Goal: Information Seeking & Learning: Compare options

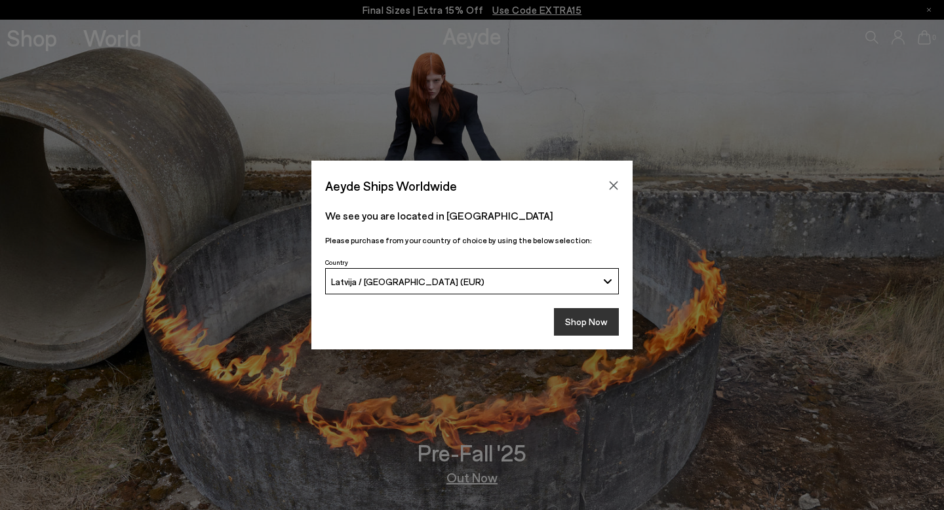
click at [587, 319] on button "Shop Now" at bounding box center [586, 322] width 65 height 28
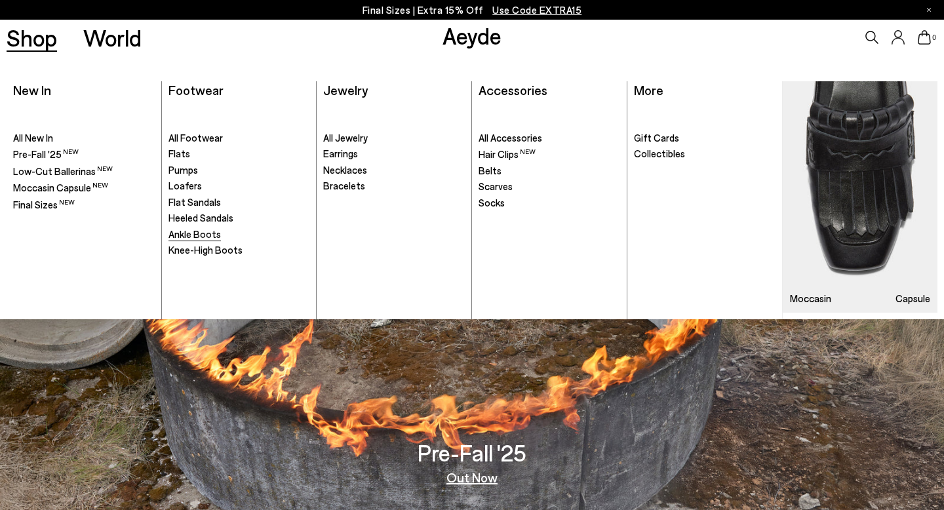
click at [188, 235] on span "Ankle Boots" at bounding box center [195, 234] width 52 height 12
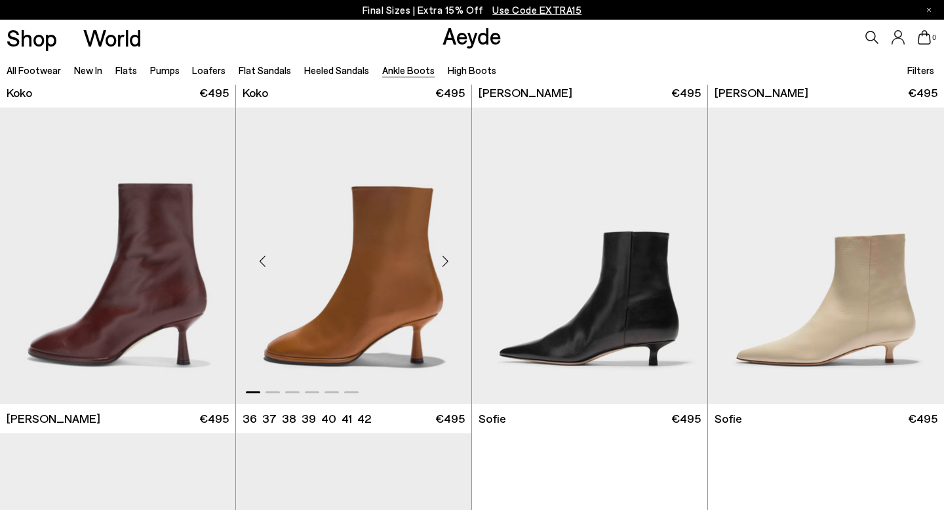
scroll to position [957, 0]
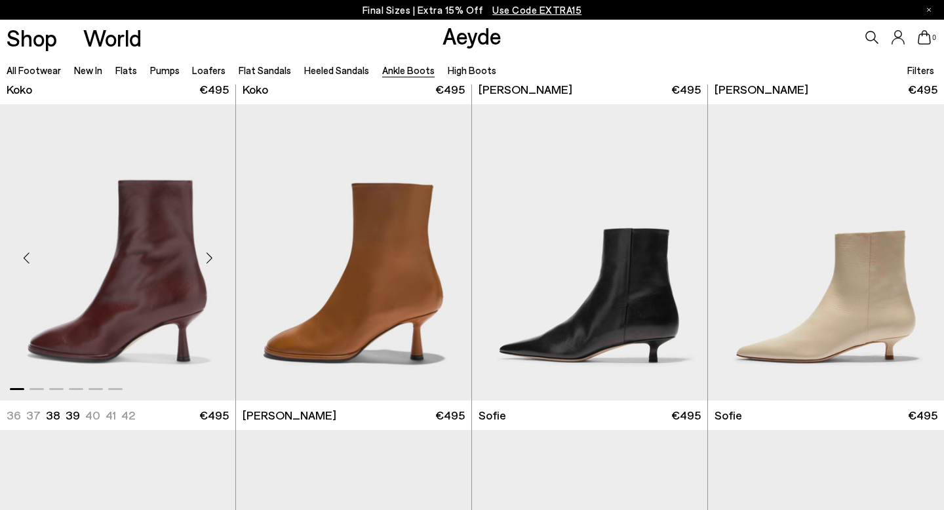
click at [208, 255] on div "Next slide" at bounding box center [208, 257] width 39 height 39
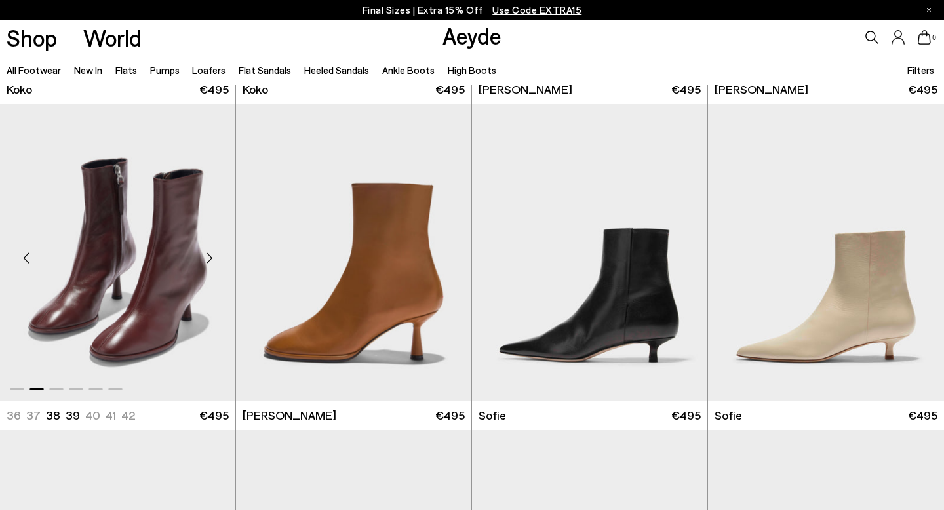
click at [208, 256] on div "Next slide" at bounding box center [208, 257] width 39 height 39
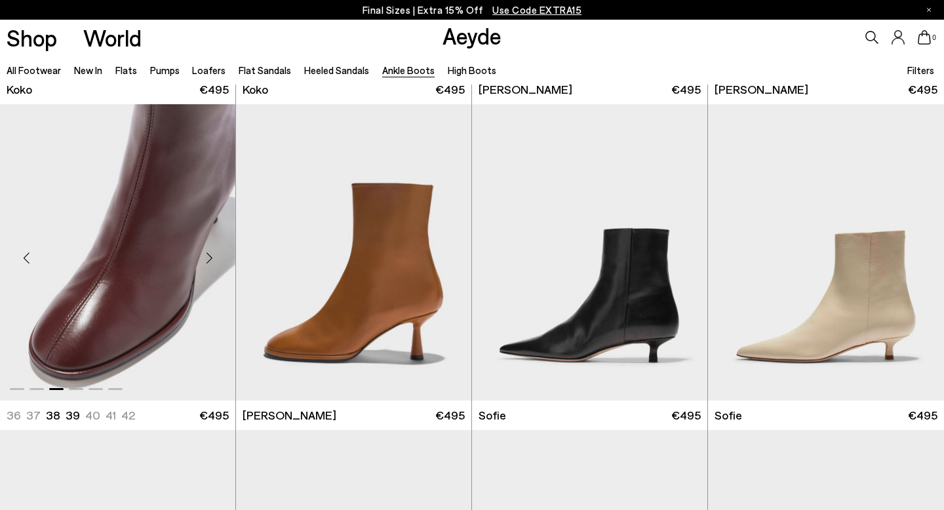
click at [208, 256] on div "Next slide" at bounding box center [208, 257] width 39 height 39
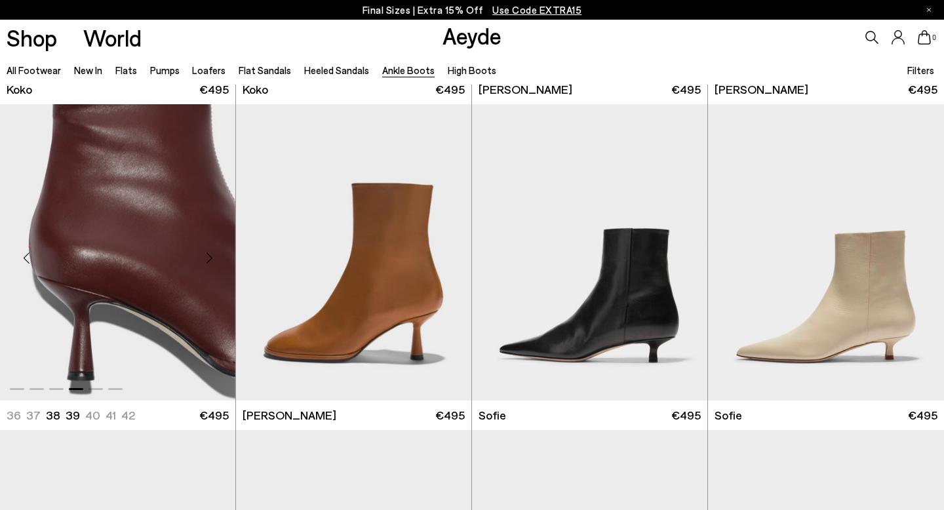
click at [210, 261] on div "Next slide" at bounding box center [208, 257] width 39 height 39
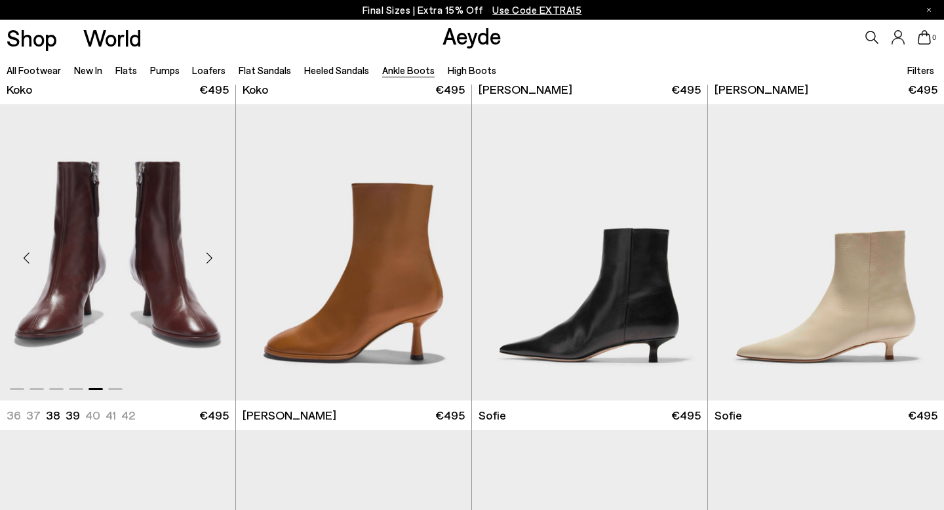
click at [210, 261] on div "Next slide" at bounding box center [208, 257] width 39 height 39
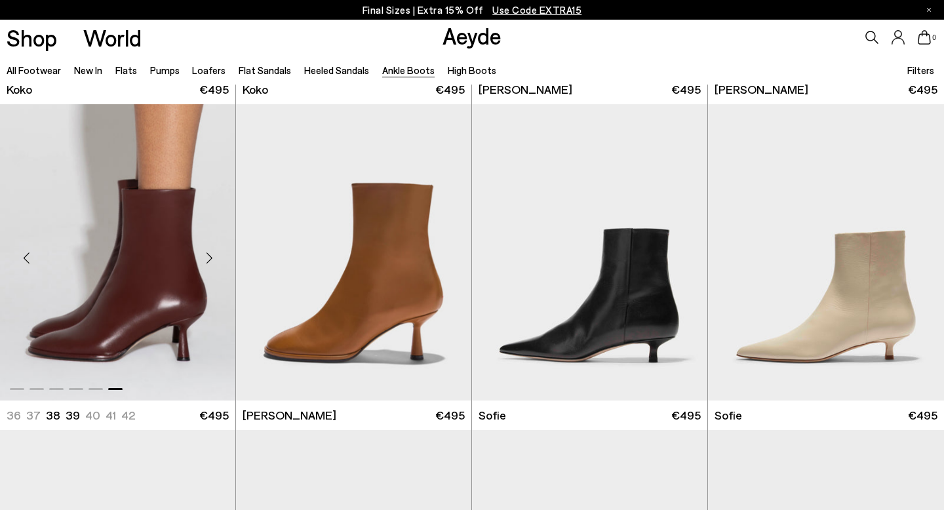
click at [212, 262] on div "Next slide" at bounding box center [208, 257] width 39 height 39
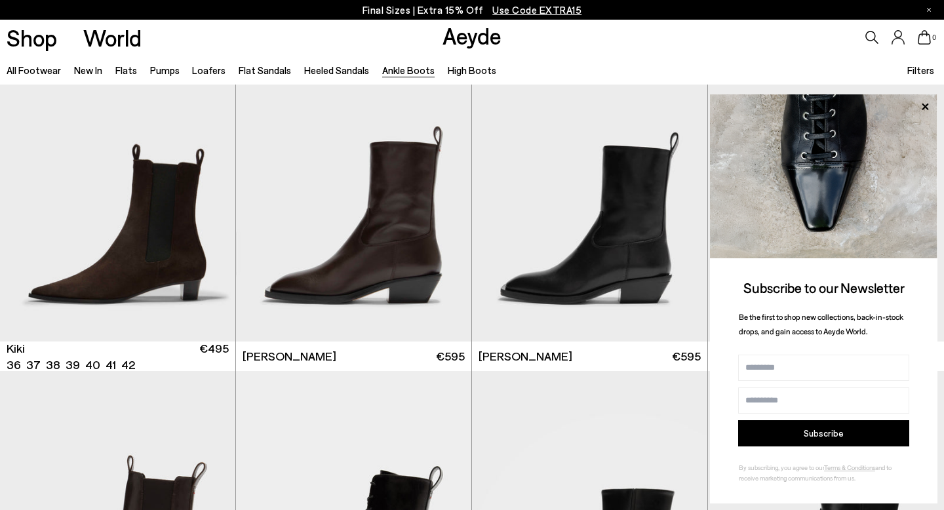
scroll to position [1993, 0]
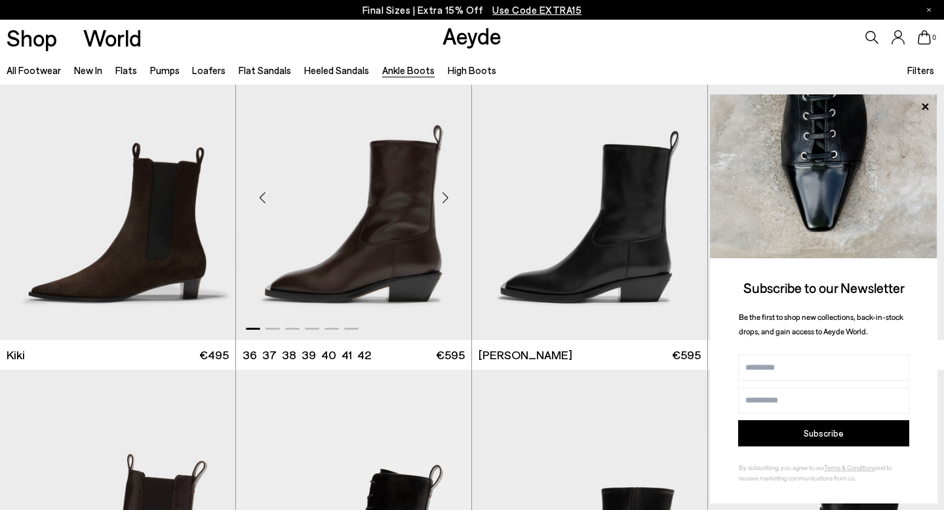
click at [442, 199] on div "Next slide" at bounding box center [445, 197] width 39 height 39
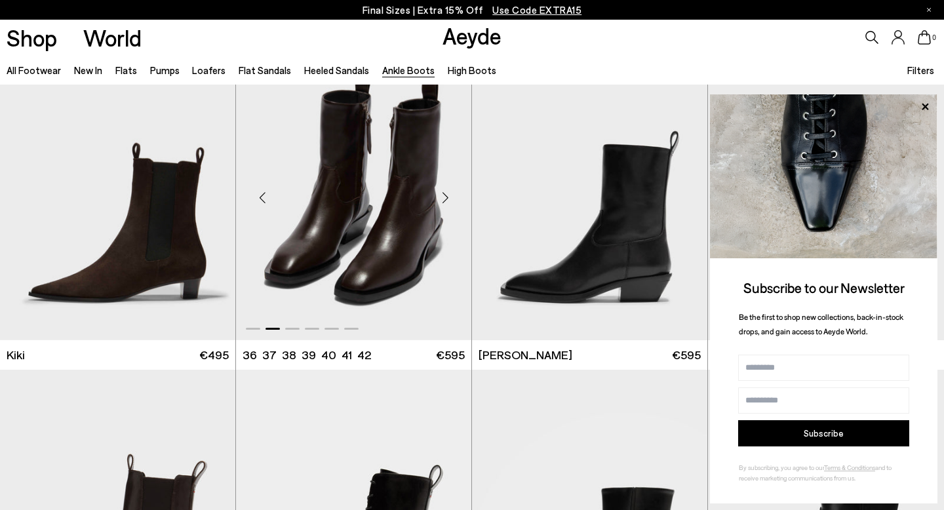
click at [442, 200] on div "Next slide" at bounding box center [445, 197] width 39 height 39
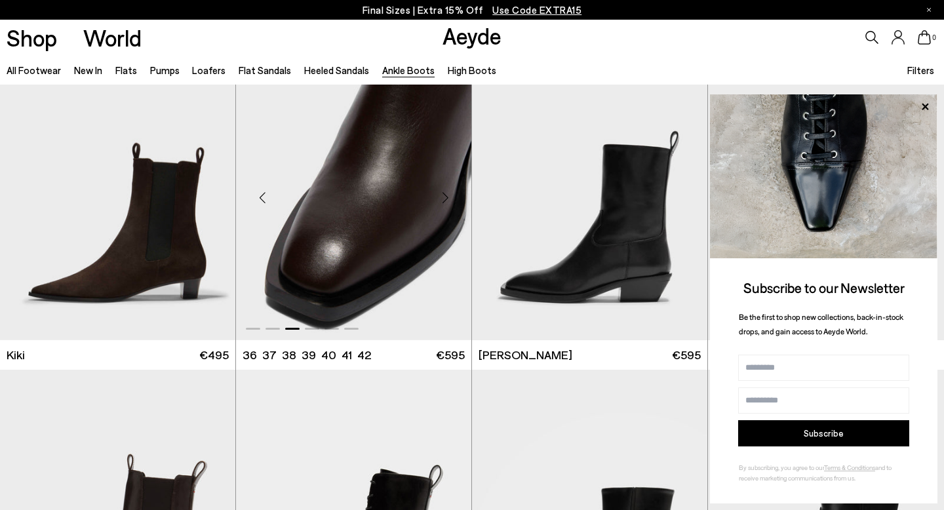
click at [442, 200] on div "Next slide" at bounding box center [445, 197] width 39 height 39
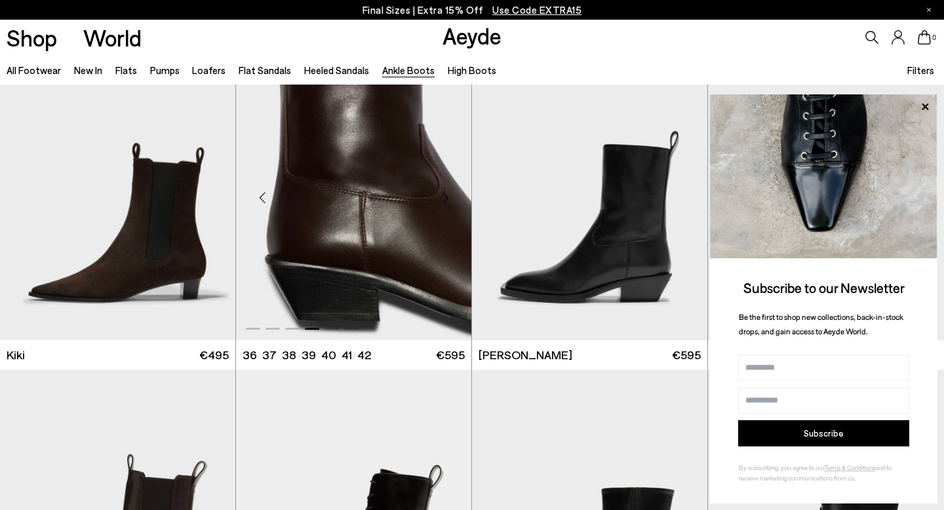
click at [442, 200] on div "Next slide" at bounding box center [445, 197] width 39 height 39
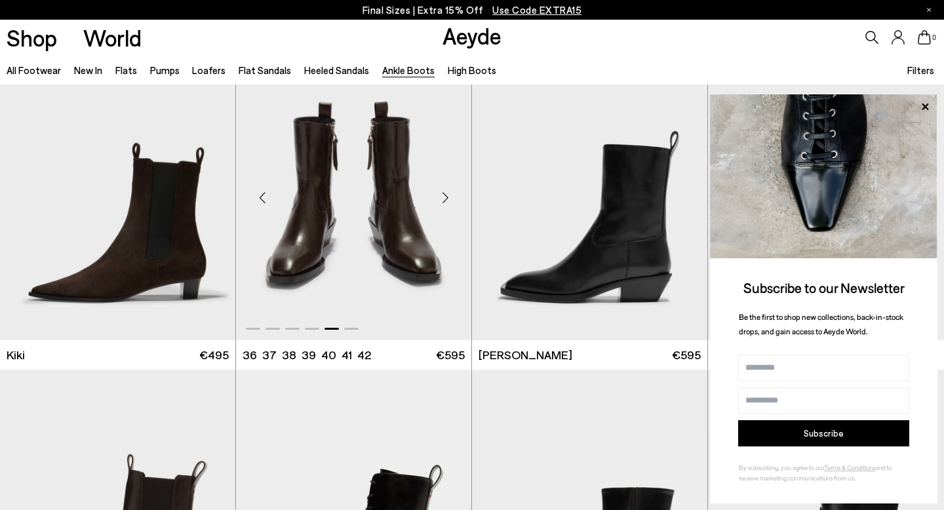
click at [442, 200] on div "Next slide" at bounding box center [445, 197] width 39 height 39
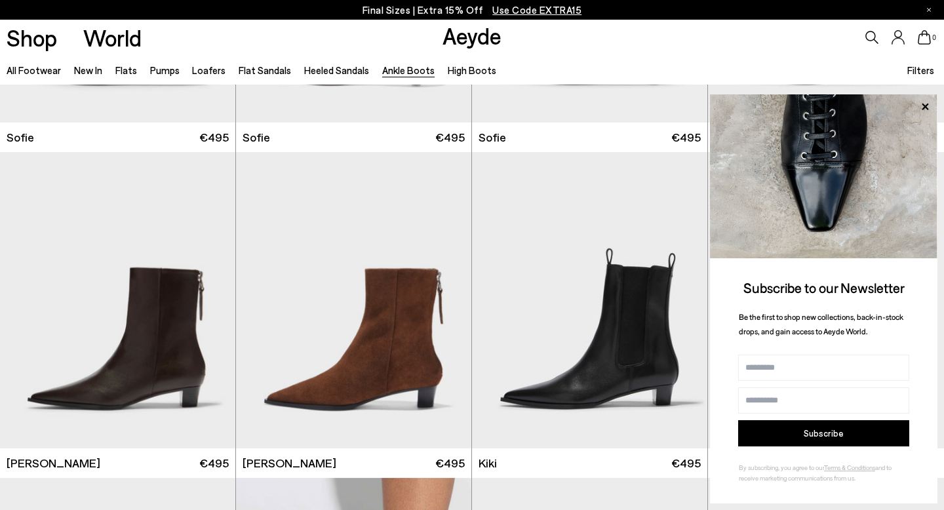
scroll to position [812, 0]
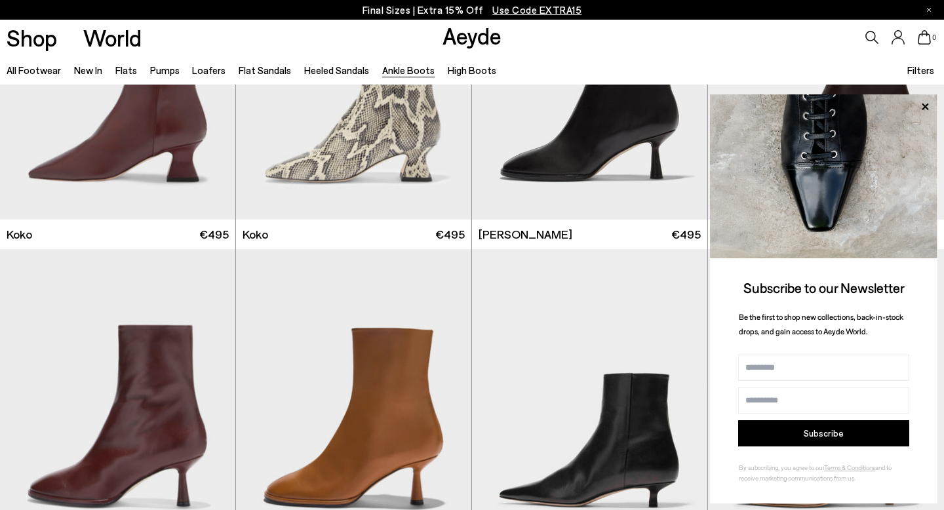
click at [431, 75] on ul "All Footwear New In Flats Pumps Loafers Flat Sandals Heeled Sandals Ankle Boots…" at bounding box center [258, 70] width 503 height 30
click at [448, 74] on link "High Boots" at bounding box center [472, 70] width 49 height 12
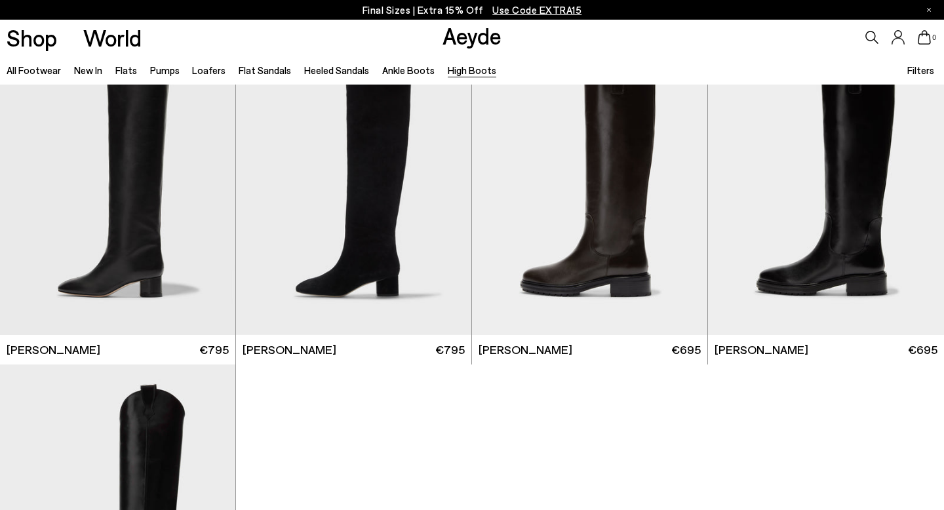
scroll to position [369, 0]
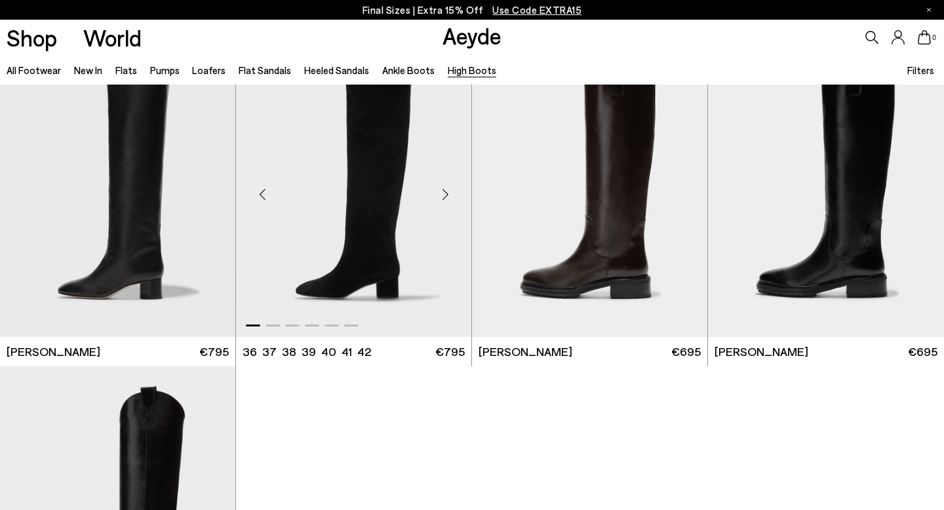
click at [444, 193] on div "Next slide" at bounding box center [445, 193] width 39 height 39
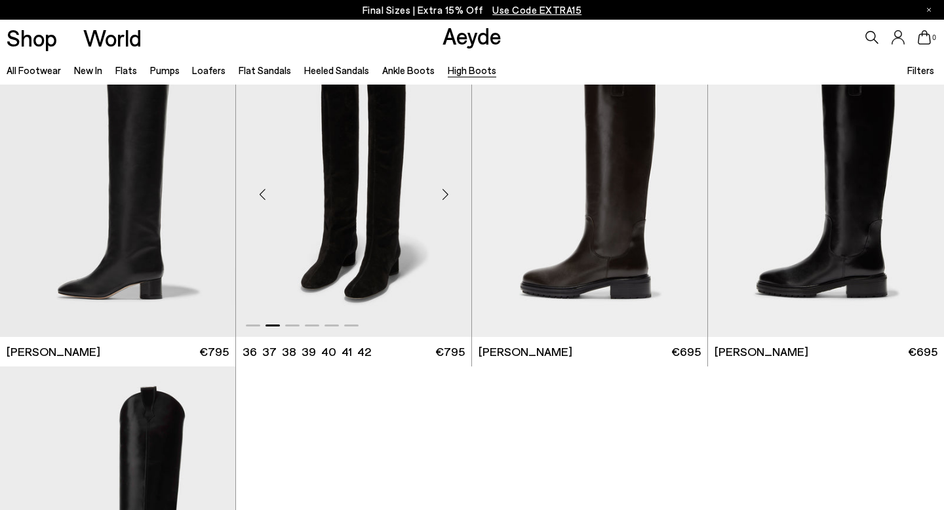
click at [444, 194] on div "Next slide" at bounding box center [445, 193] width 39 height 39
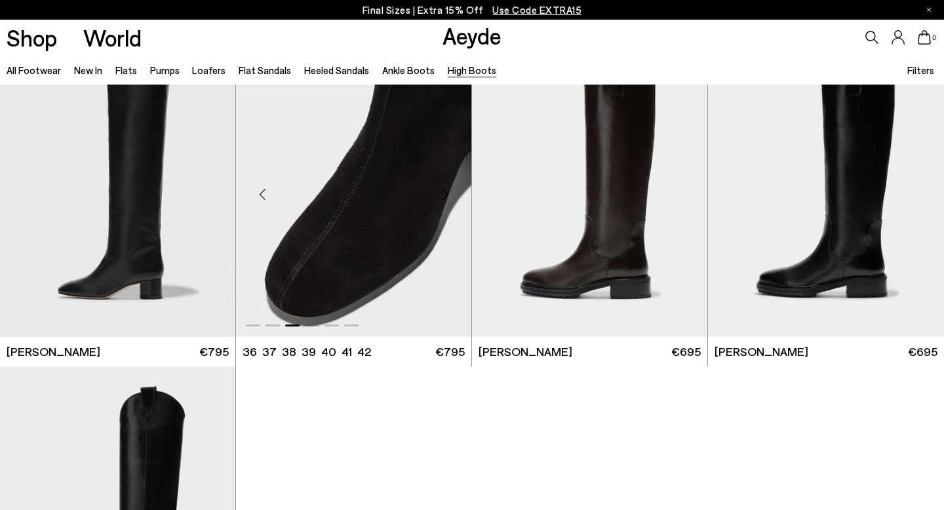
click at [444, 194] on div "Next slide" at bounding box center [445, 193] width 39 height 39
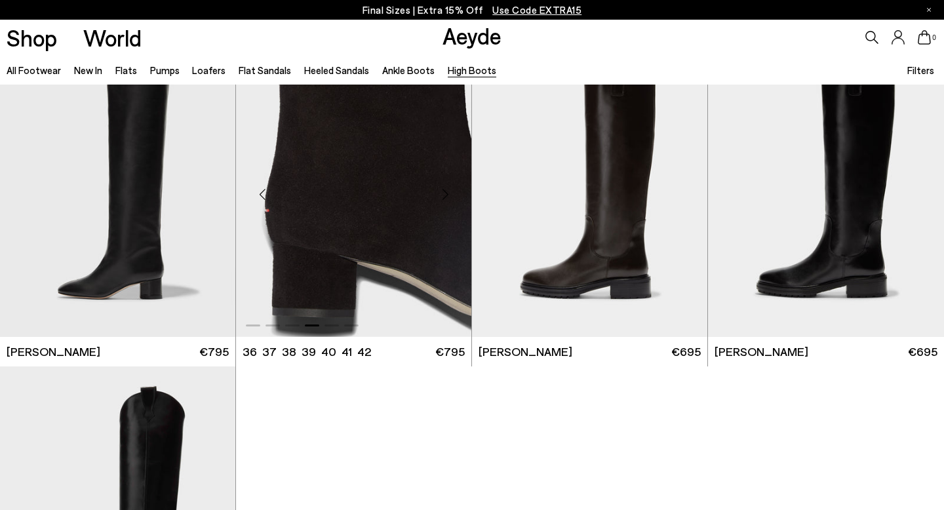
click at [444, 194] on div "Next slide" at bounding box center [445, 193] width 39 height 39
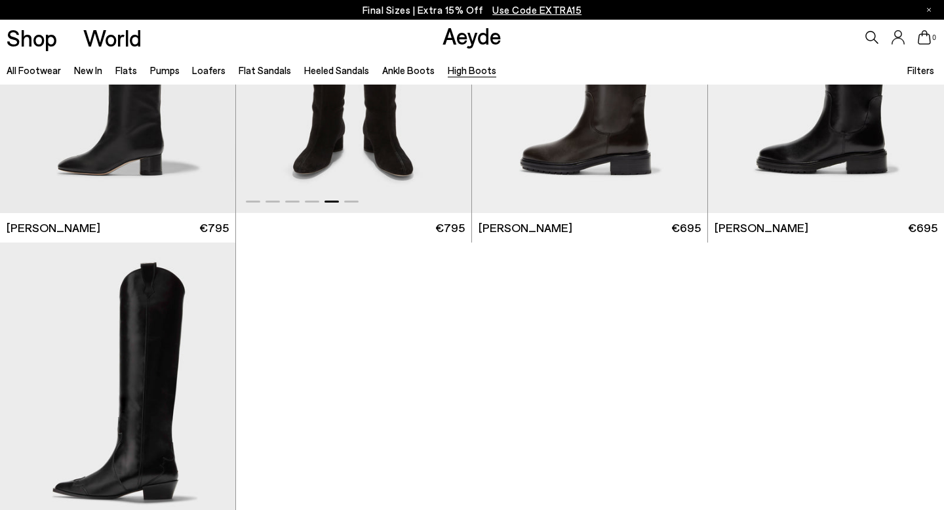
scroll to position [0, 0]
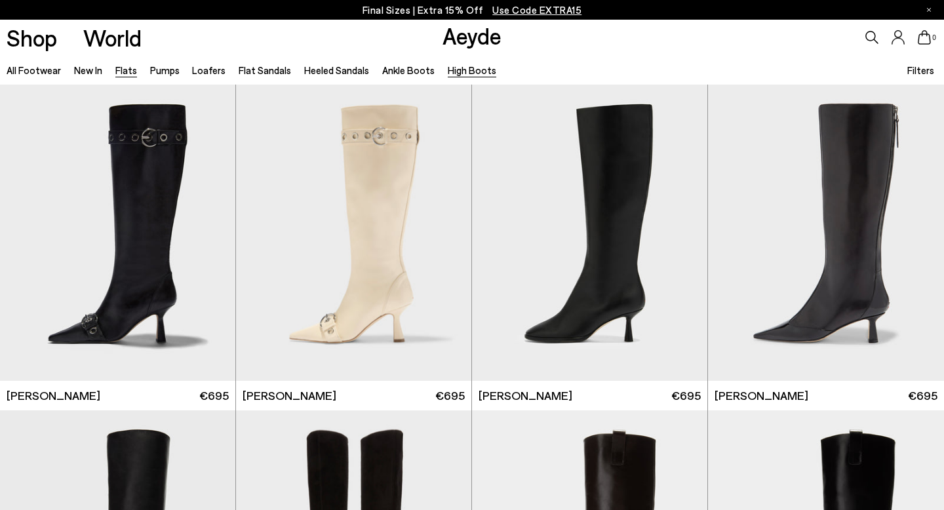
click at [126, 71] on link "Flats" at bounding box center [126, 70] width 22 height 12
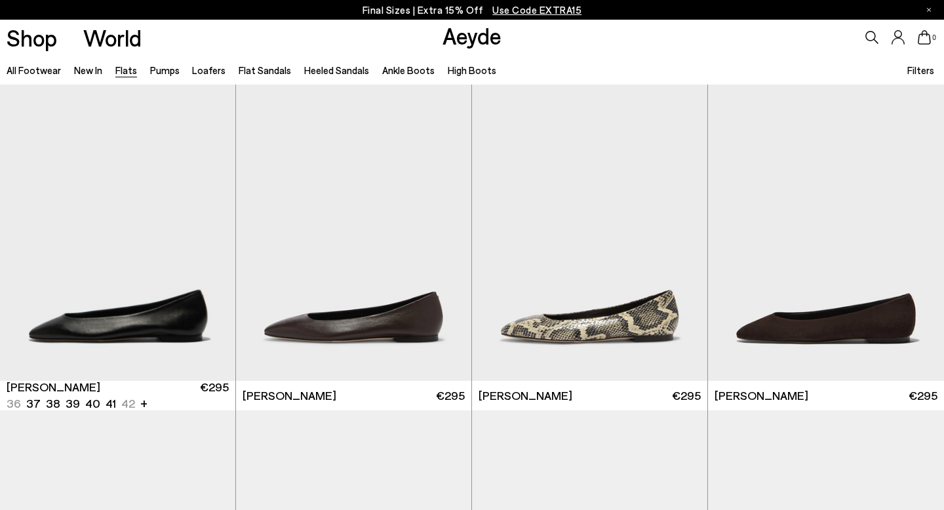
scroll to position [45, 0]
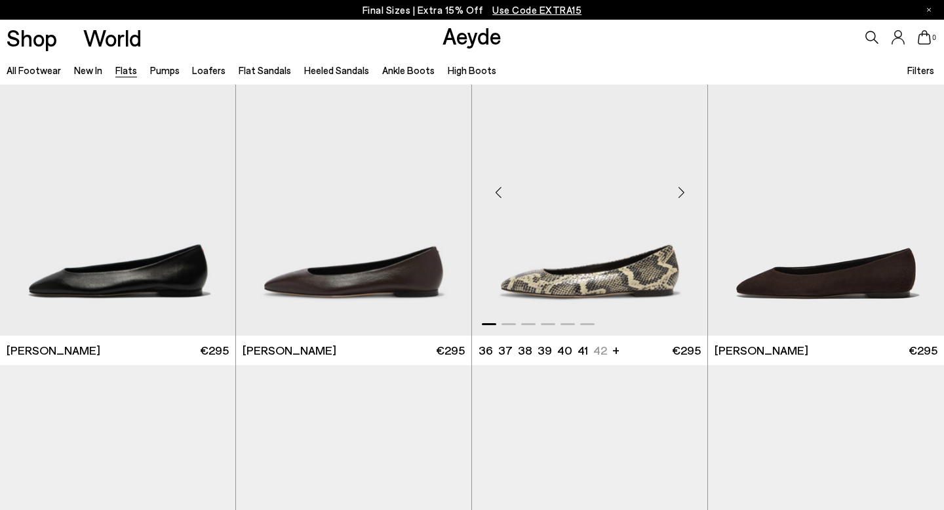
click at [680, 194] on div "Next slide" at bounding box center [681, 192] width 39 height 39
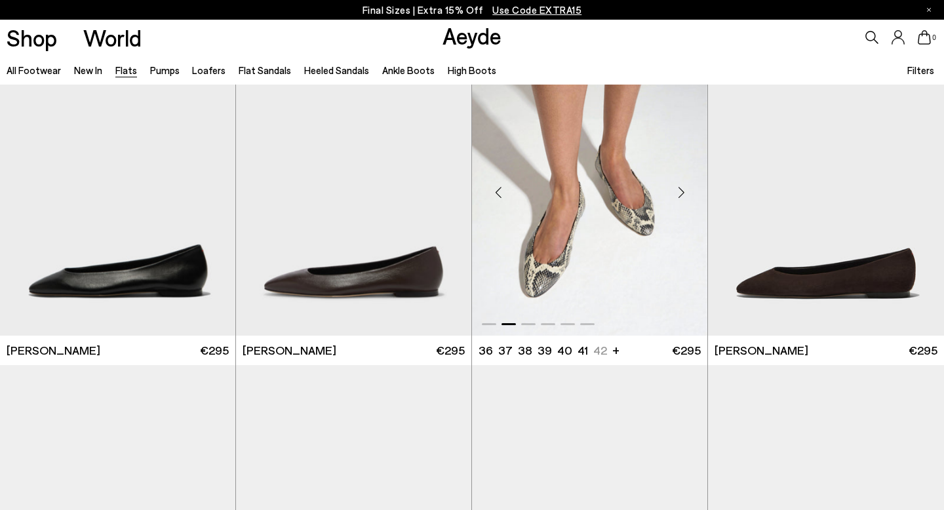
click at [680, 194] on div "Next slide" at bounding box center [681, 192] width 39 height 39
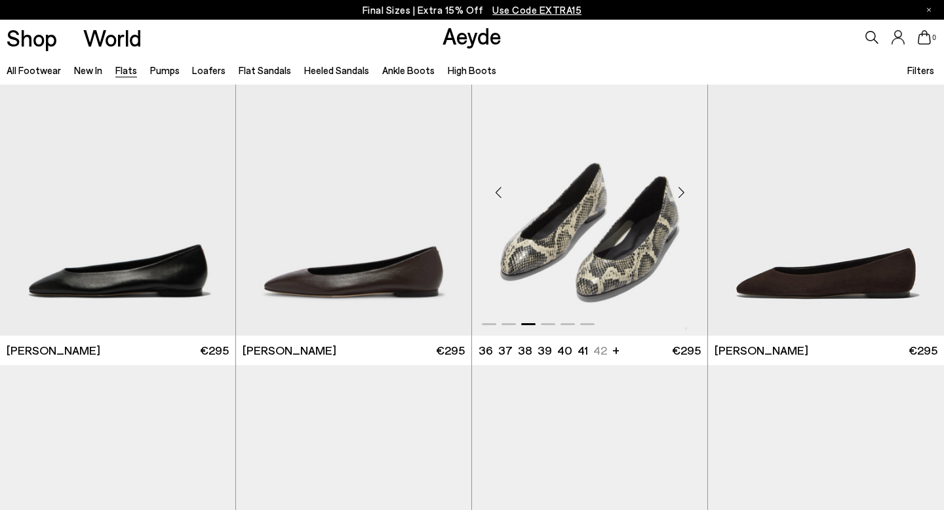
click at [680, 195] on div "Next slide" at bounding box center [681, 192] width 39 height 39
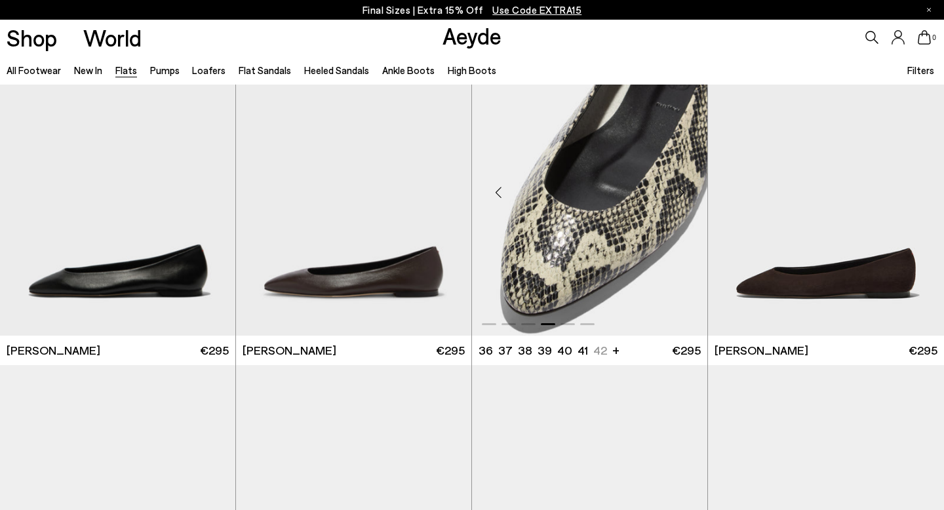
click at [680, 195] on div "Next slide" at bounding box center [681, 192] width 39 height 39
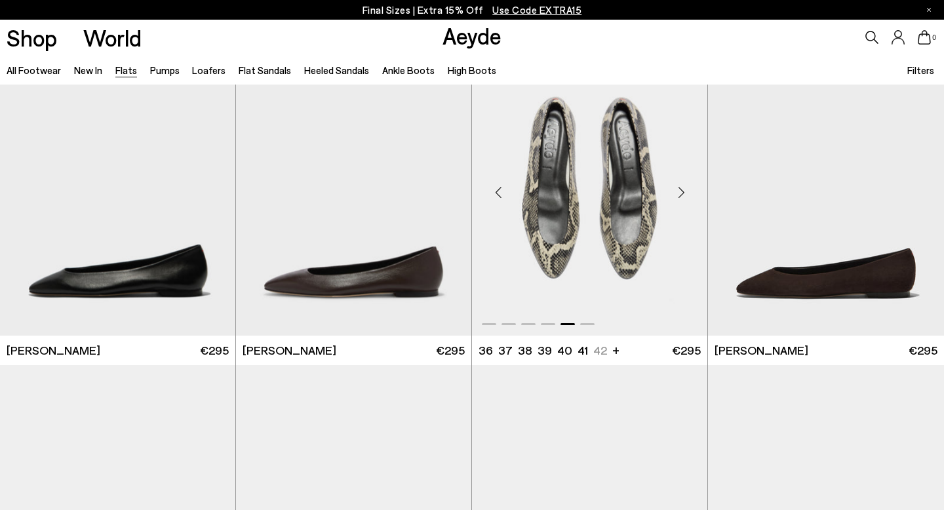
click at [680, 195] on div "Next slide" at bounding box center [681, 192] width 39 height 39
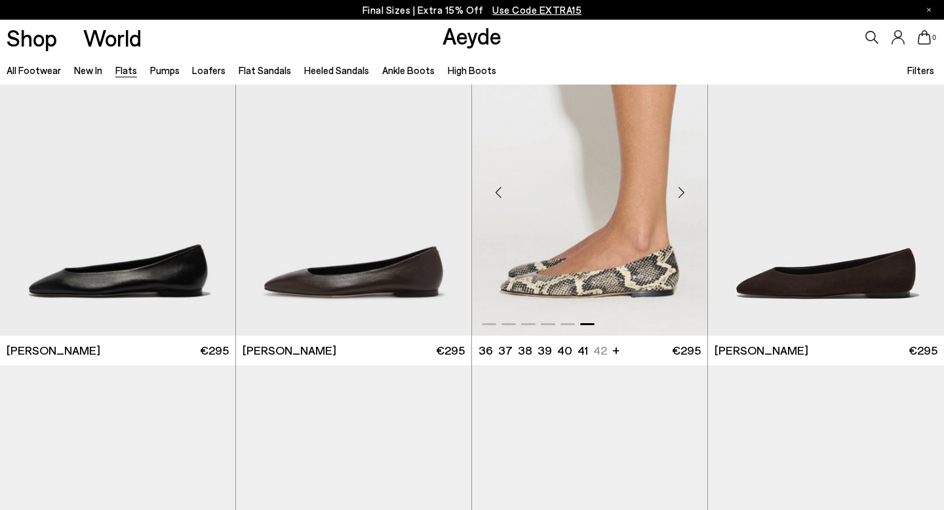
click at [680, 195] on div "Next slide" at bounding box center [681, 192] width 39 height 39
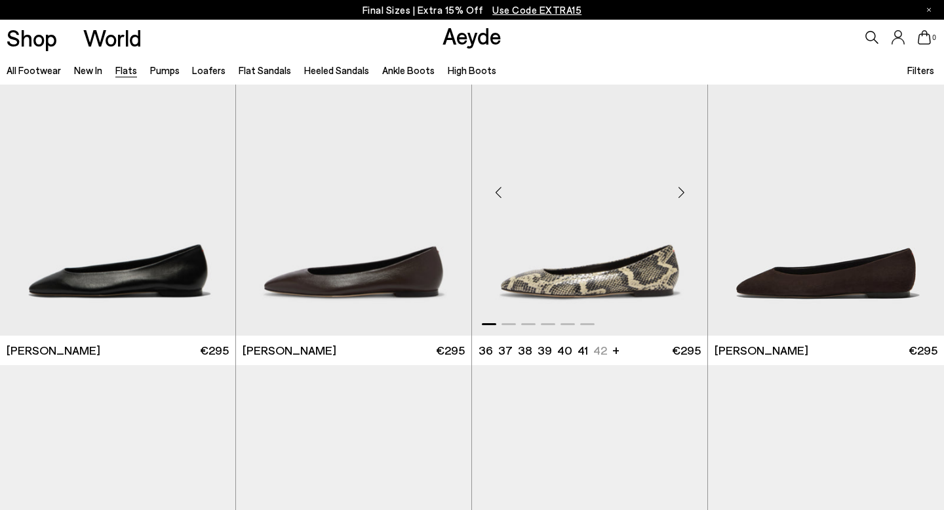
click at [680, 195] on div "Next slide" at bounding box center [681, 192] width 39 height 39
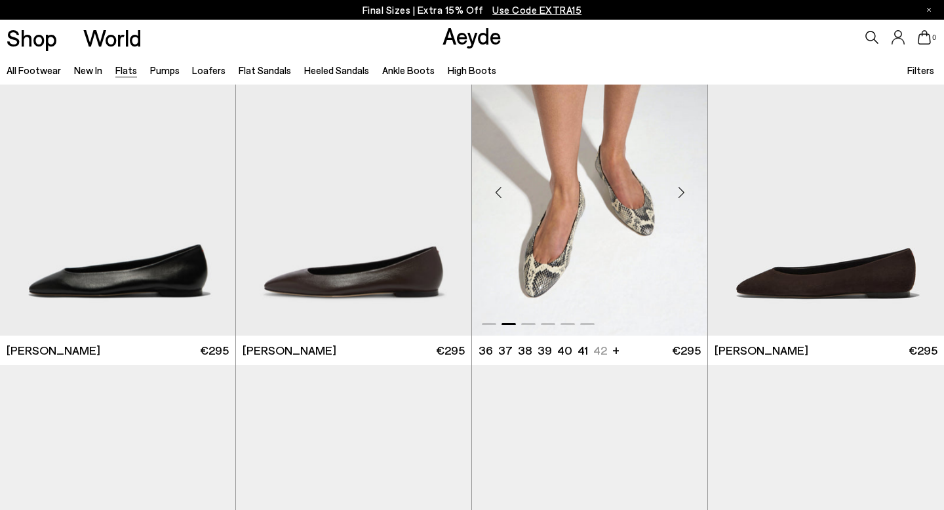
click at [680, 195] on div "Next slide" at bounding box center [681, 192] width 39 height 39
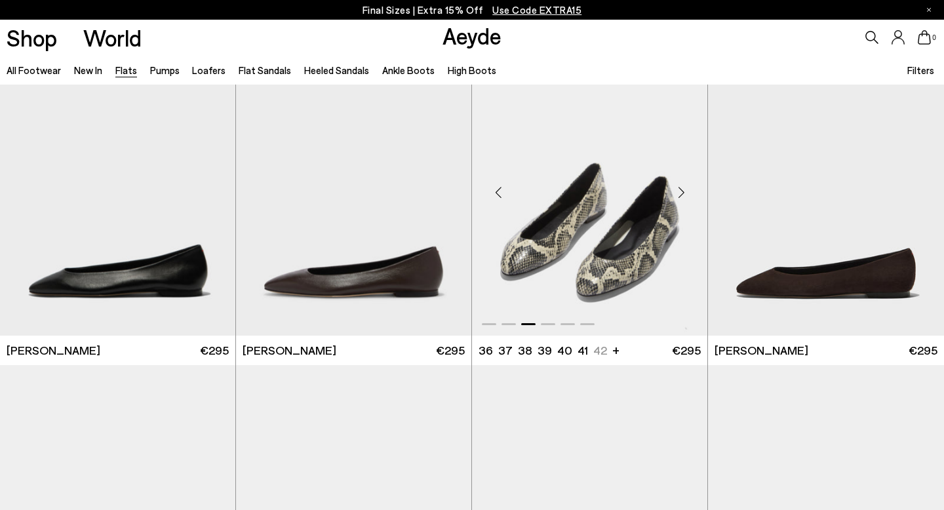
click at [680, 195] on div "Next slide" at bounding box center [681, 192] width 39 height 39
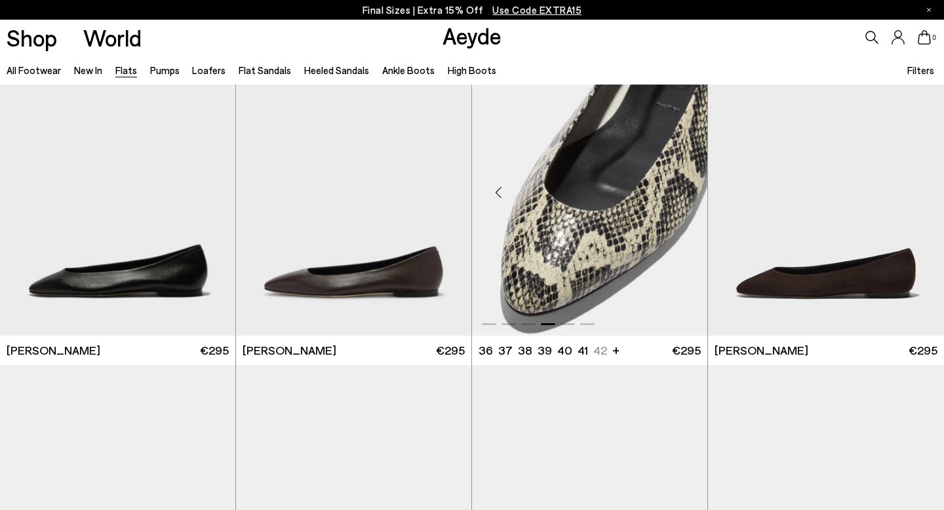
click at [680, 195] on div "Next slide" at bounding box center [681, 192] width 39 height 39
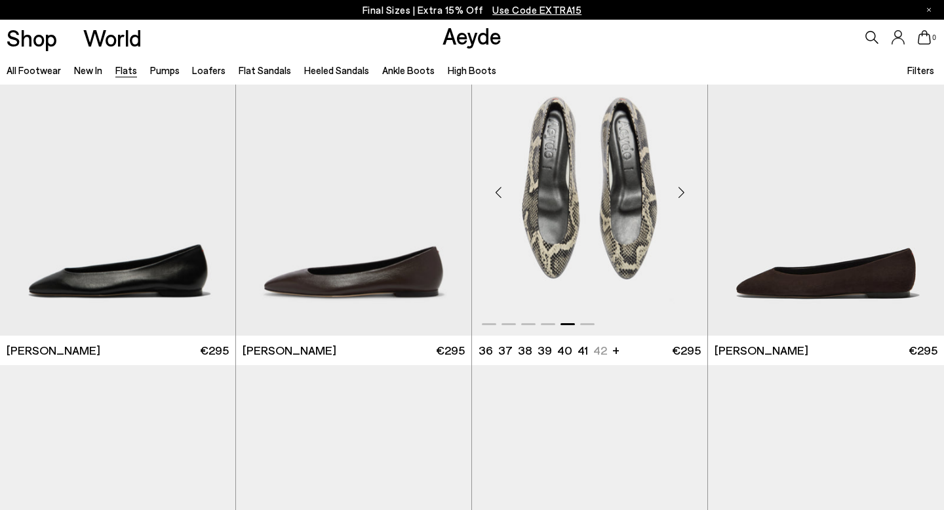
click at [680, 195] on div "Next slide" at bounding box center [681, 192] width 39 height 39
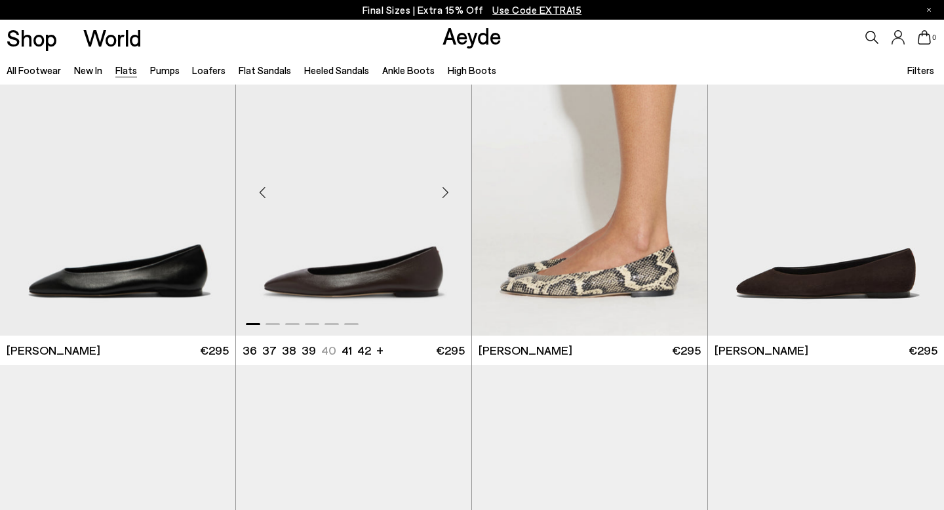
click at [443, 199] on div "Next slide" at bounding box center [445, 192] width 39 height 39
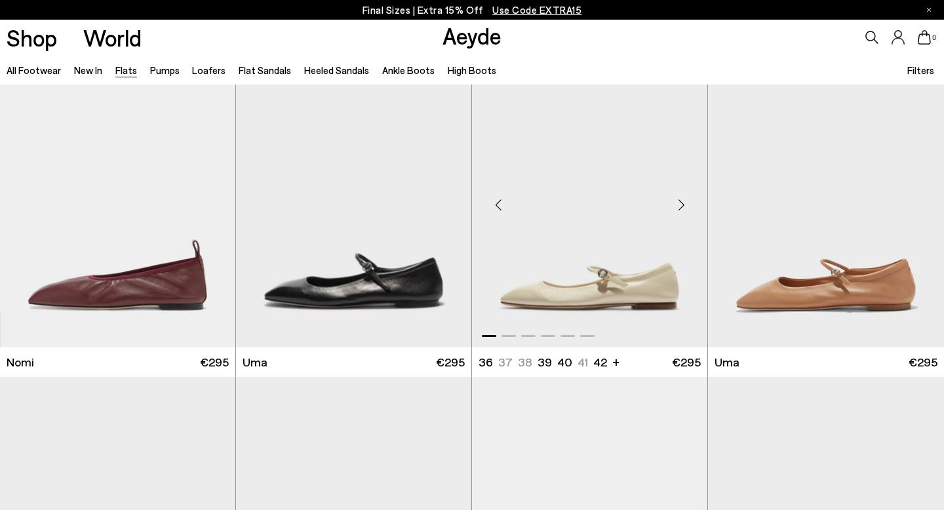
scroll to position [658, 0]
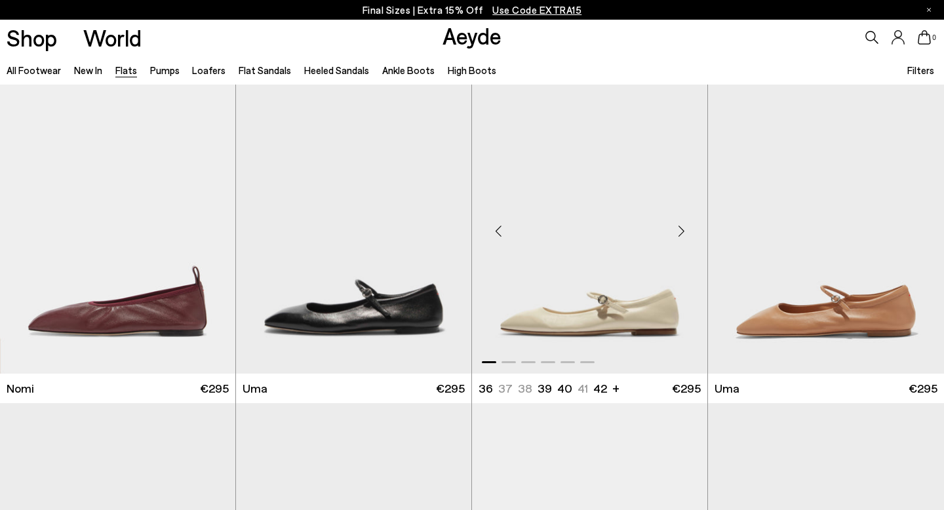
click at [681, 224] on div "Next slide" at bounding box center [681, 231] width 39 height 39
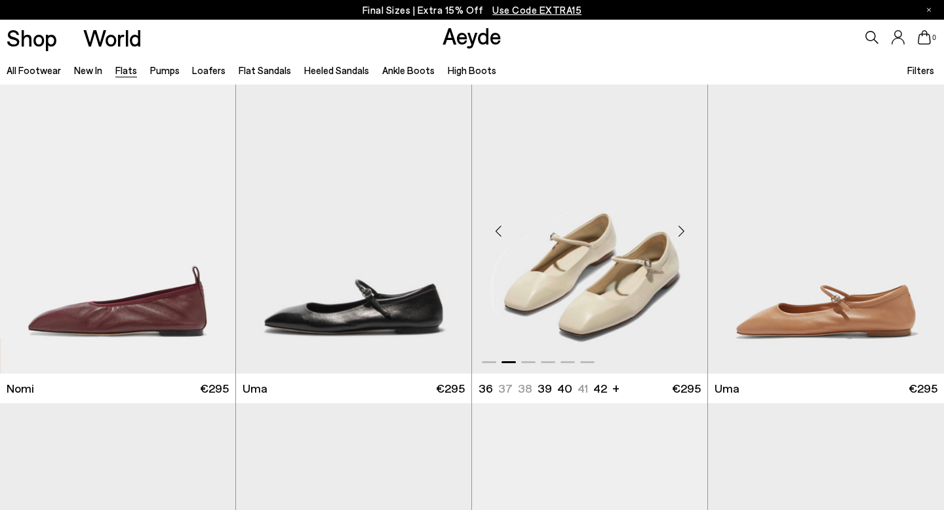
click at [681, 224] on div "Next slide" at bounding box center [681, 231] width 39 height 39
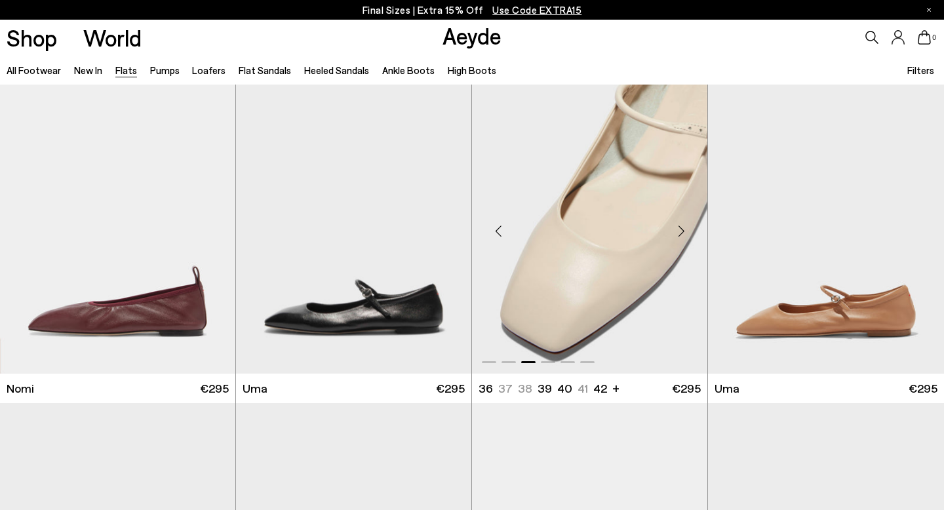
click at [681, 224] on div "Next slide" at bounding box center [681, 231] width 39 height 39
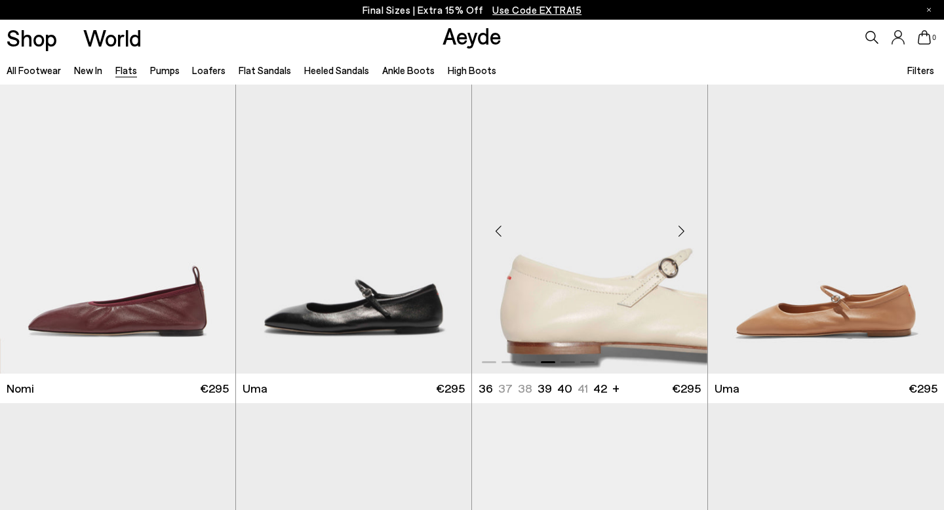
click at [681, 224] on div "Next slide" at bounding box center [681, 231] width 39 height 39
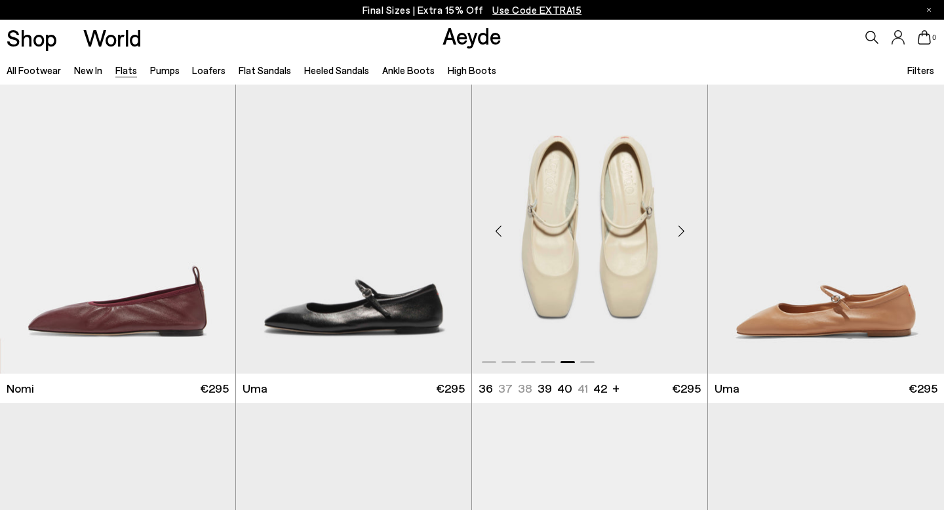
click at [681, 224] on div "Next slide" at bounding box center [681, 231] width 39 height 39
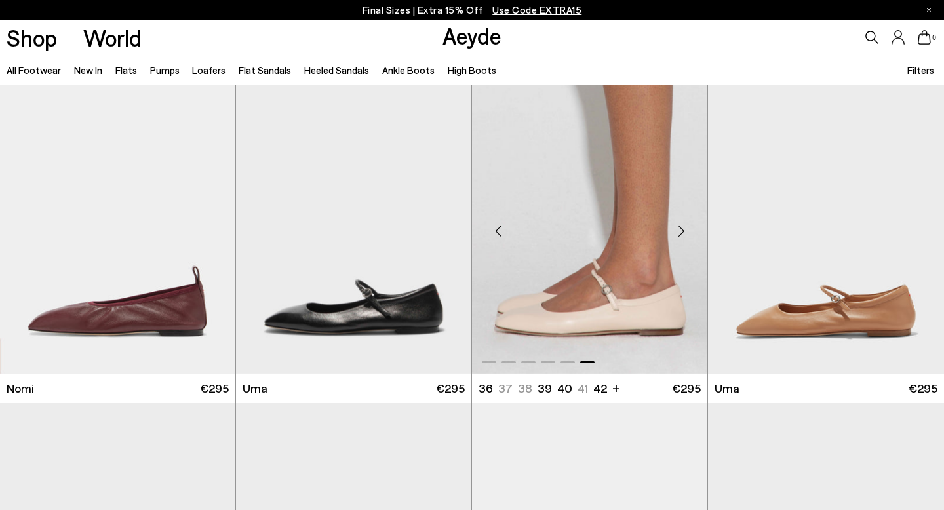
click at [681, 224] on div "Next slide" at bounding box center [681, 231] width 39 height 39
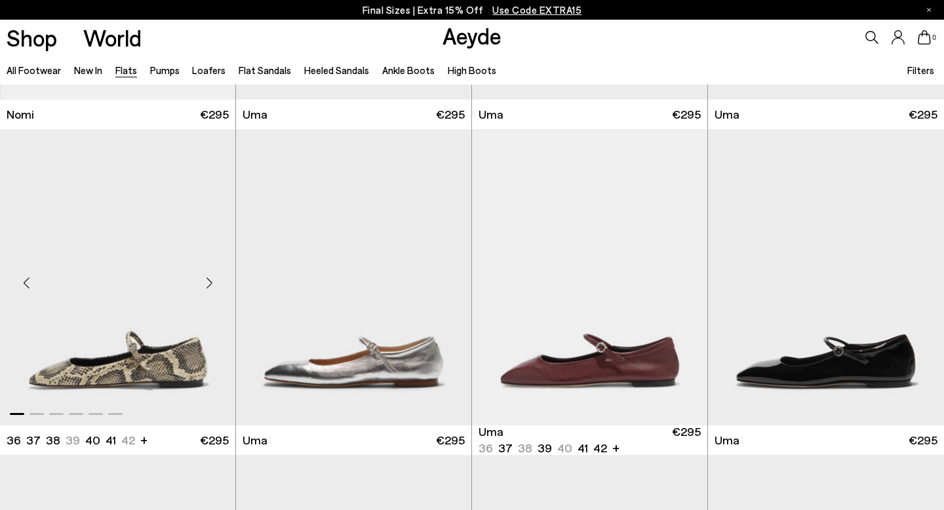
scroll to position [924, 0]
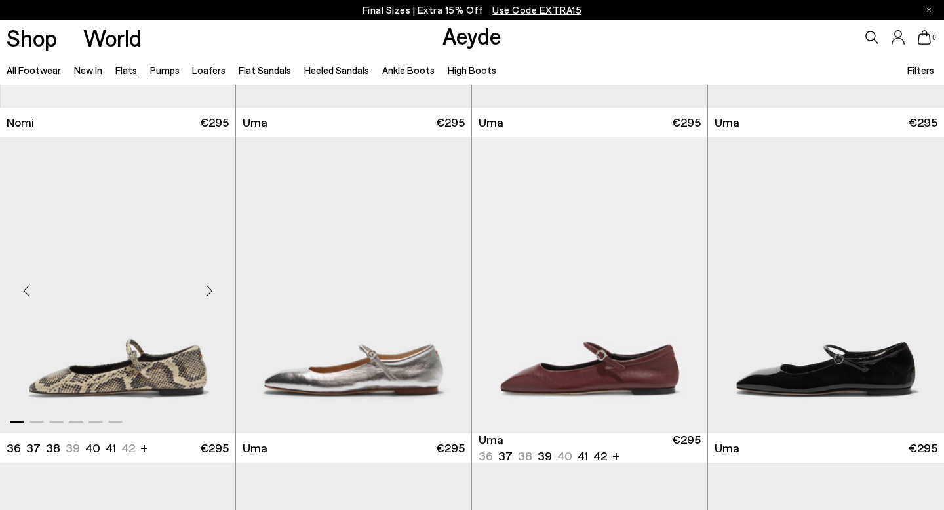
click at [210, 288] on div "Next slide" at bounding box center [208, 290] width 39 height 39
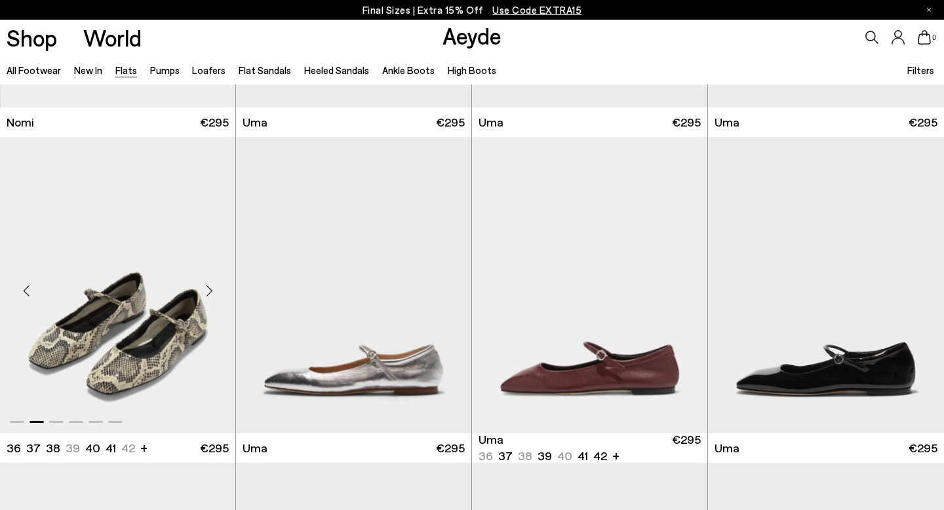
click at [210, 288] on div "Next slide" at bounding box center [208, 290] width 39 height 39
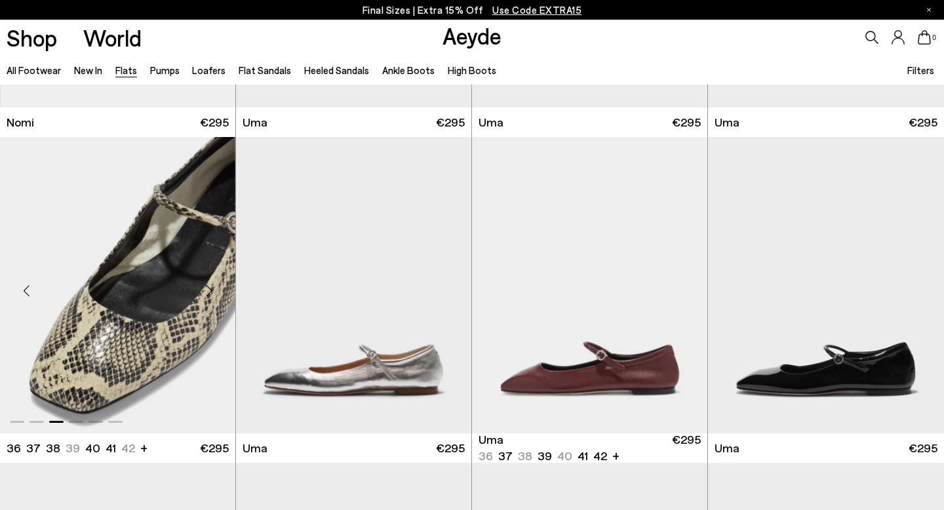
click at [210, 288] on div "Next slide" at bounding box center [208, 290] width 39 height 39
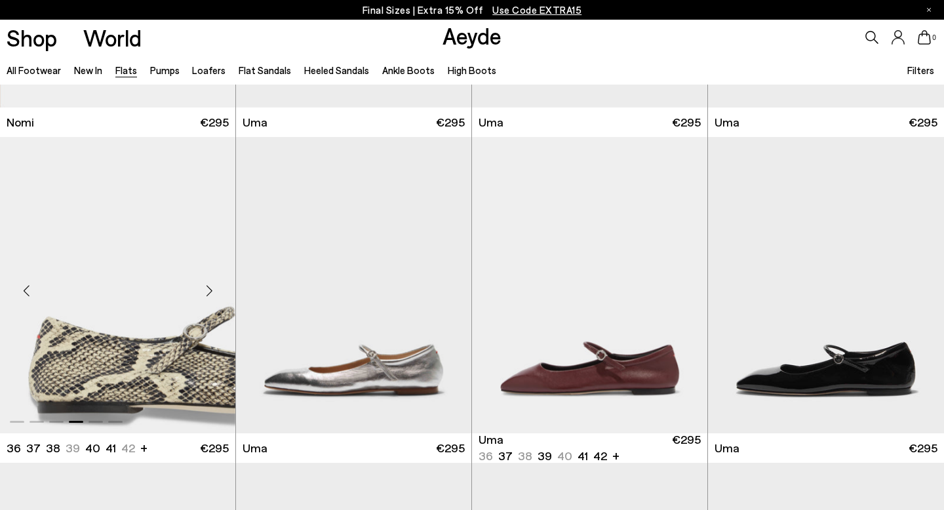
click at [210, 288] on div "Next slide" at bounding box center [208, 290] width 39 height 39
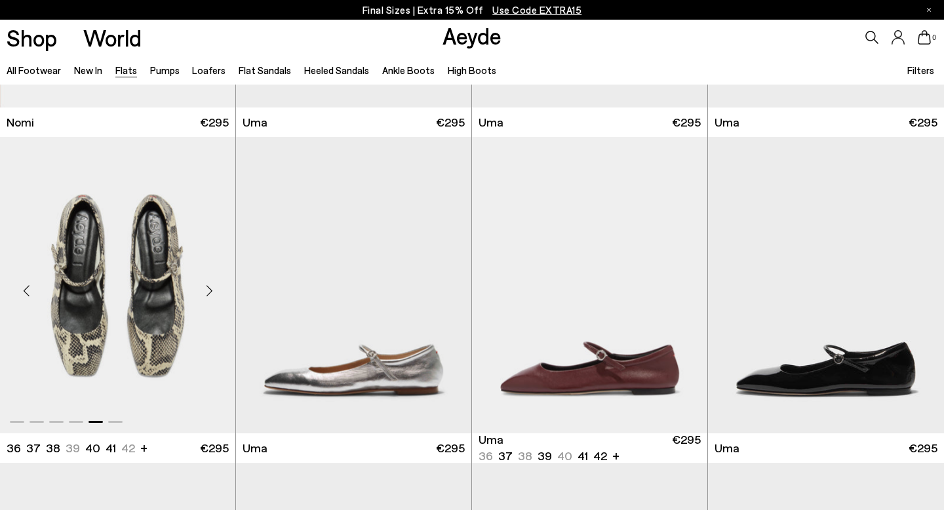
click at [210, 289] on div "Next slide" at bounding box center [208, 290] width 39 height 39
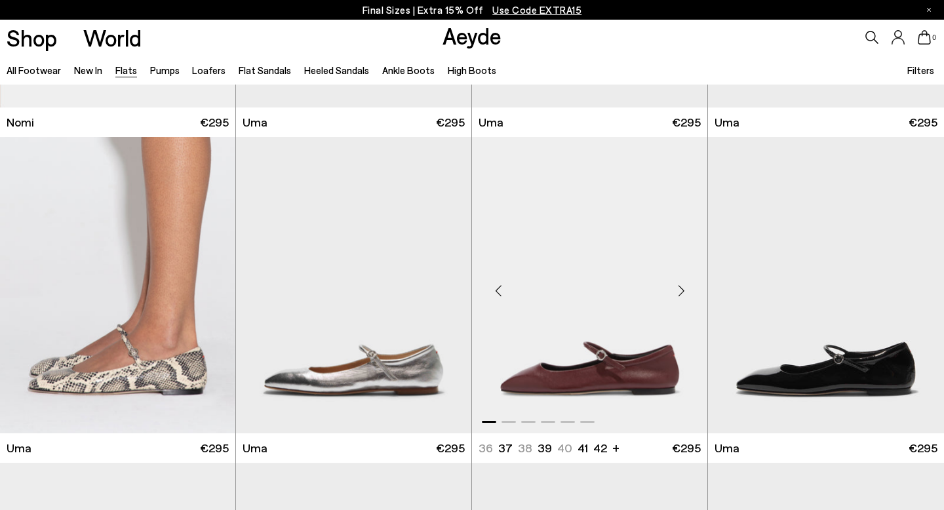
click at [682, 296] on div "Next slide" at bounding box center [681, 290] width 39 height 39
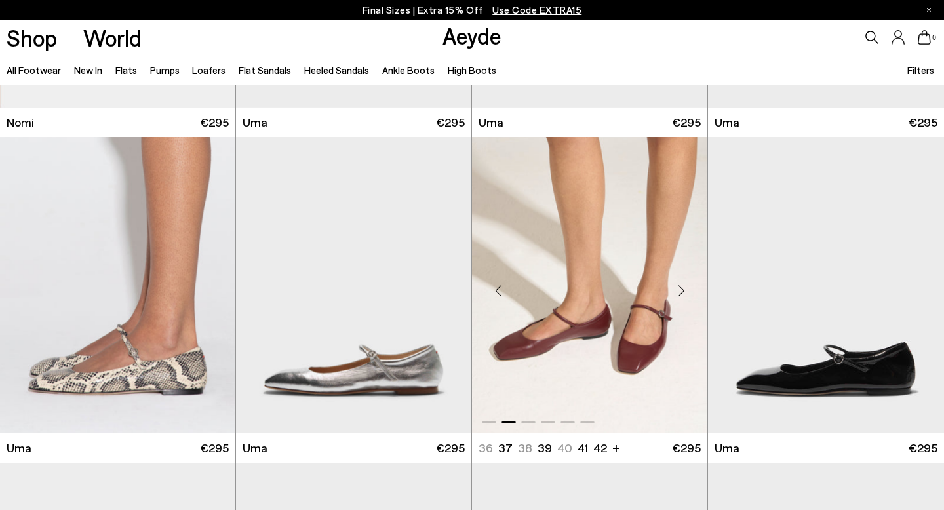
click at [682, 296] on div "Next slide" at bounding box center [681, 290] width 39 height 39
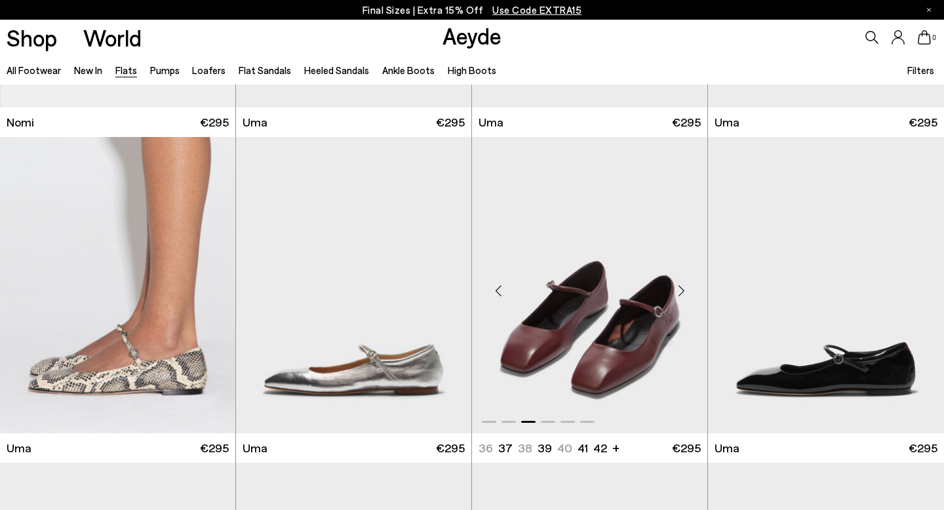
click at [682, 296] on div "Next slide" at bounding box center [681, 290] width 39 height 39
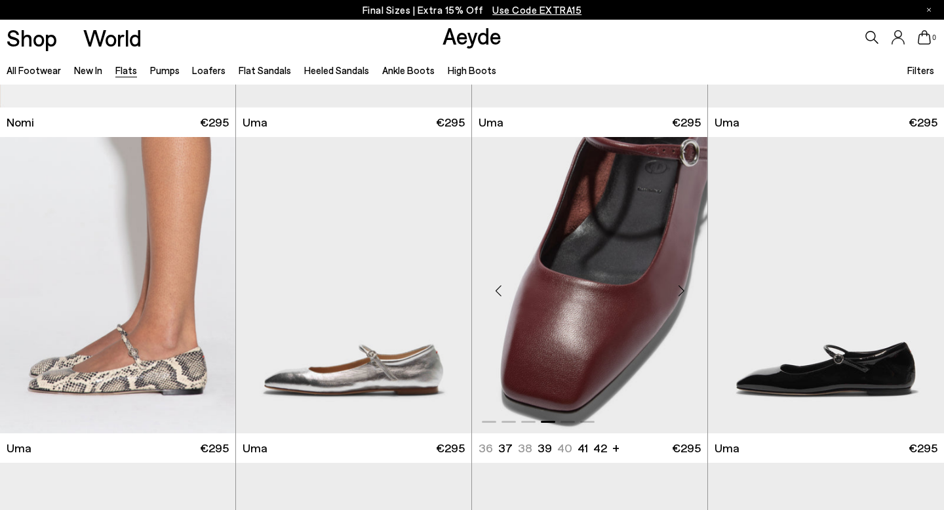
click at [682, 296] on div "Next slide" at bounding box center [681, 290] width 39 height 39
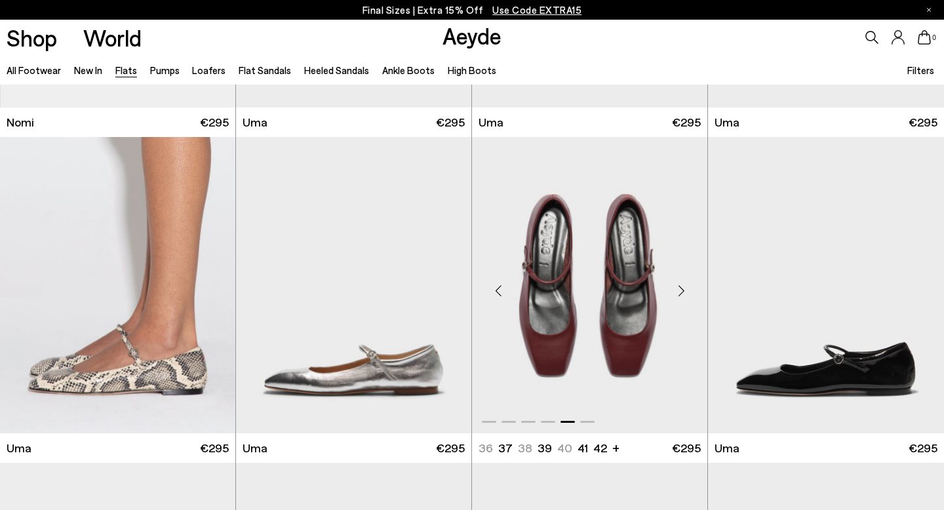
click at [683, 297] on div "Next slide" at bounding box center [681, 290] width 39 height 39
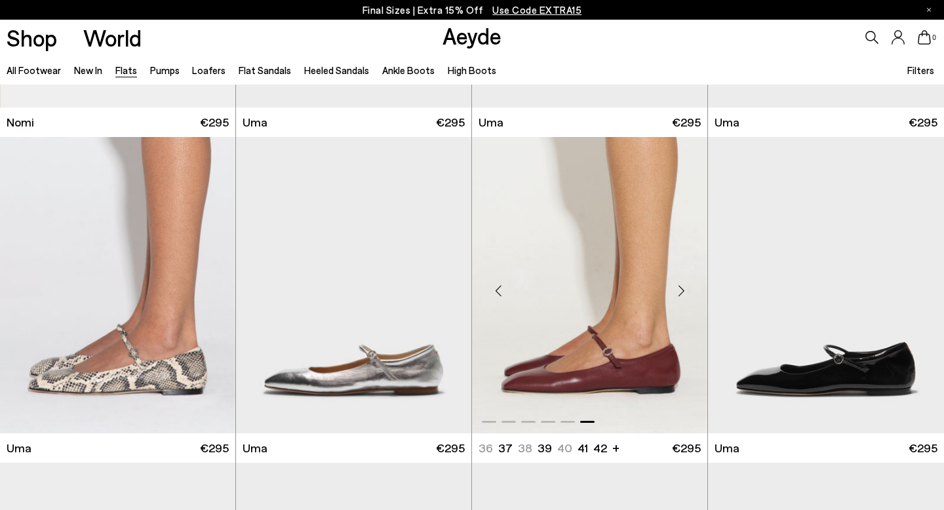
click at [683, 297] on div "Next slide" at bounding box center [681, 290] width 39 height 39
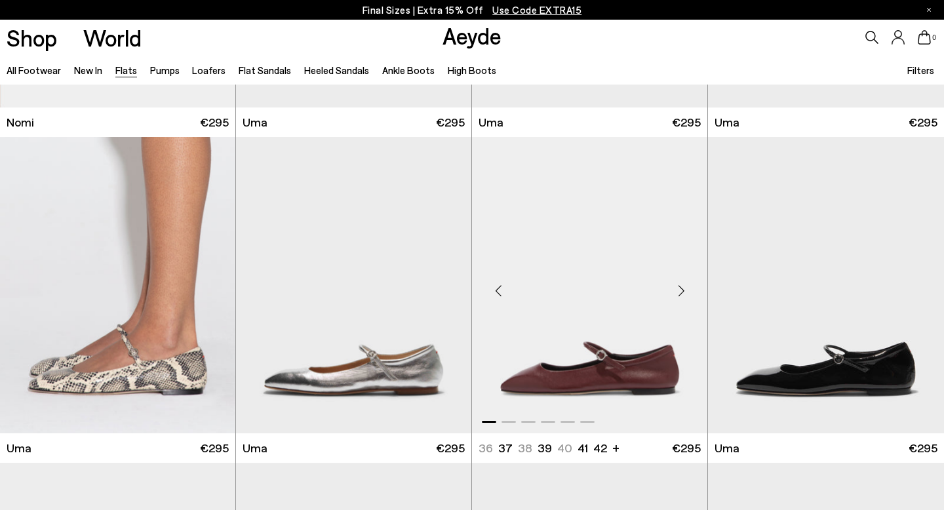
click at [683, 297] on div "Next slide" at bounding box center [681, 290] width 39 height 39
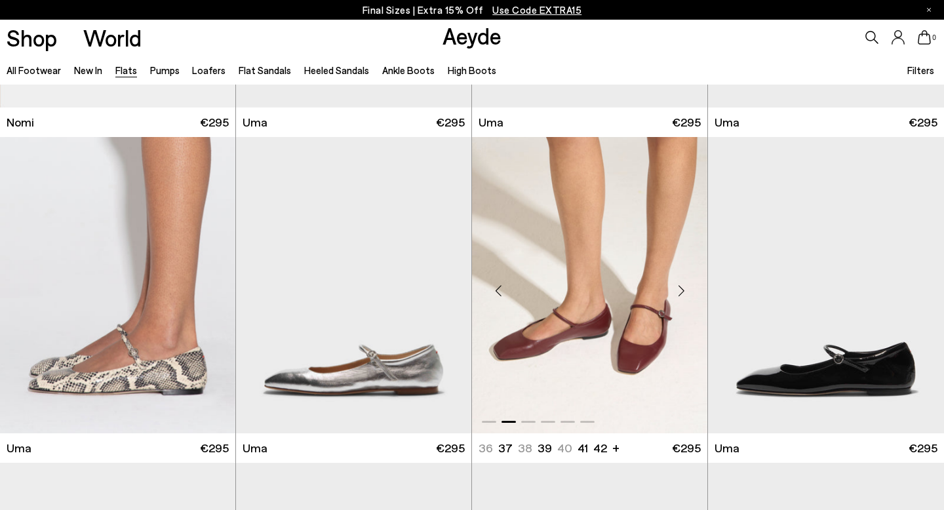
click at [683, 297] on div "Next slide" at bounding box center [681, 290] width 39 height 39
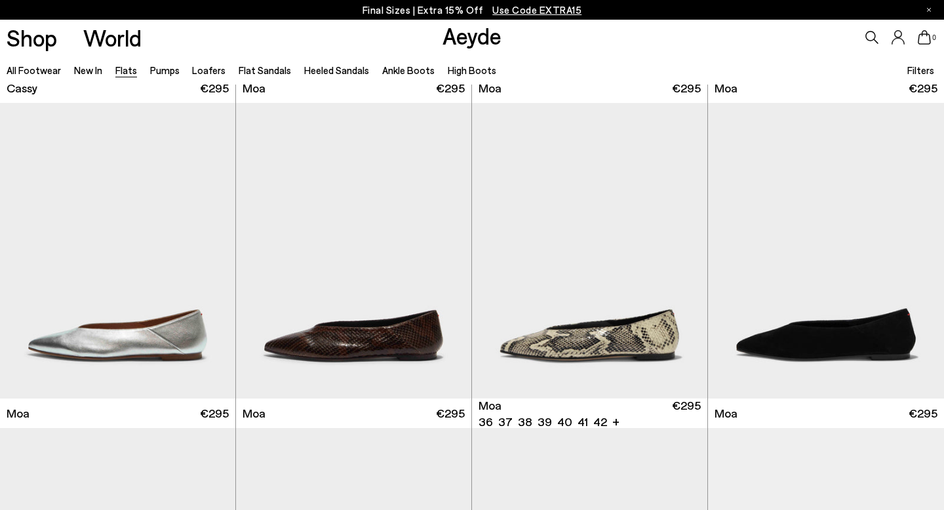
scroll to position [1939, 0]
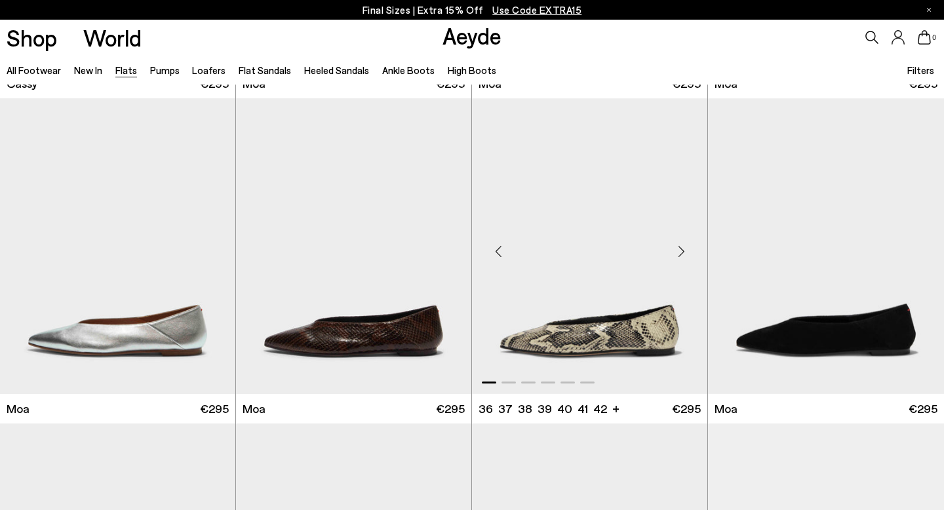
click at [685, 245] on div "Next slide" at bounding box center [681, 250] width 39 height 39
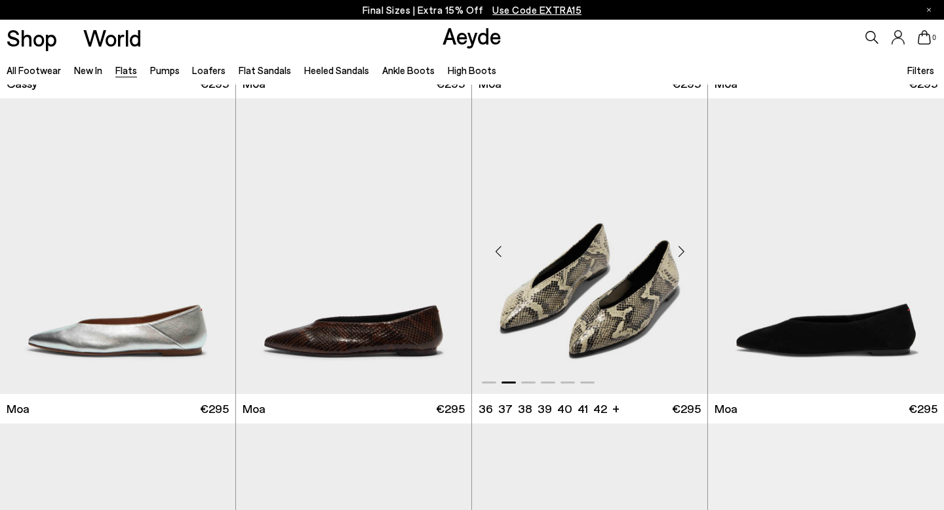
click at [686, 246] on div "Next slide" at bounding box center [681, 250] width 39 height 39
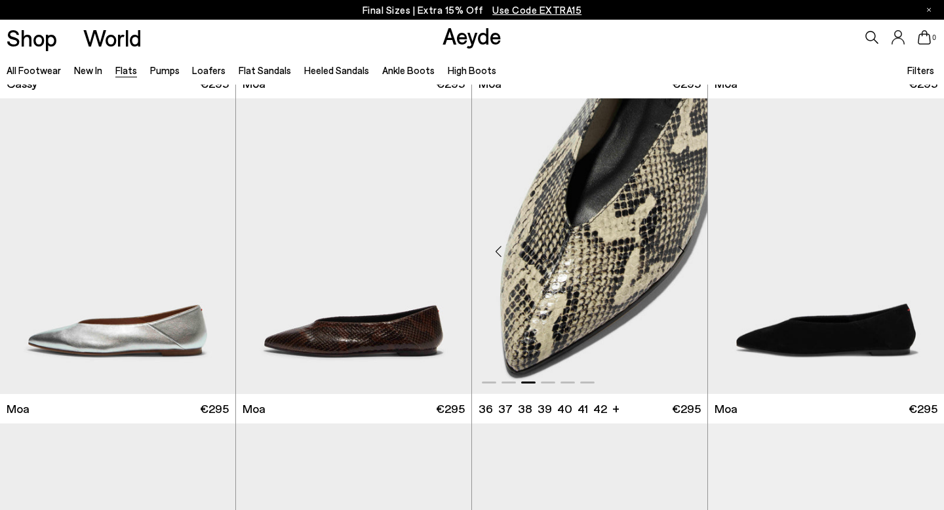
click at [686, 246] on div "Next slide" at bounding box center [681, 250] width 39 height 39
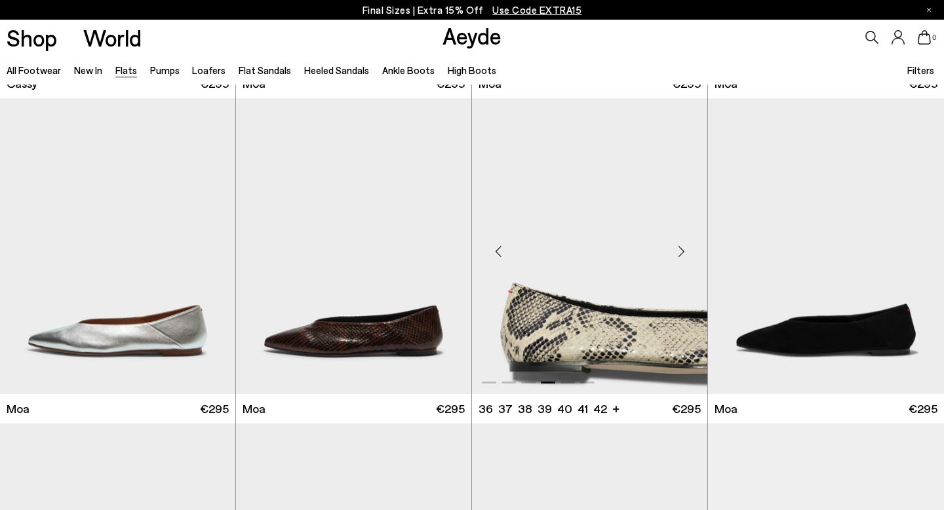
click at [686, 246] on div "Next slide" at bounding box center [681, 250] width 39 height 39
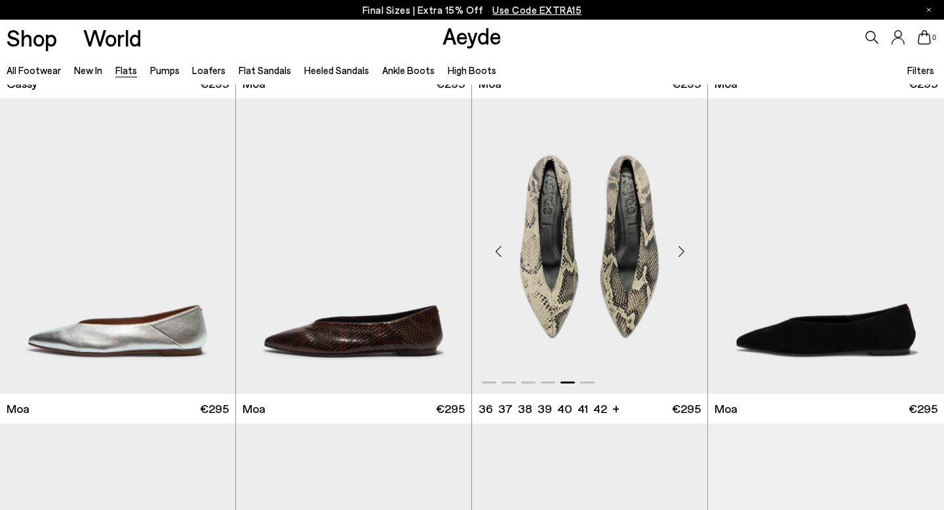
click at [687, 247] on div "Next slide" at bounding box center [681, 250] width 39 height 39
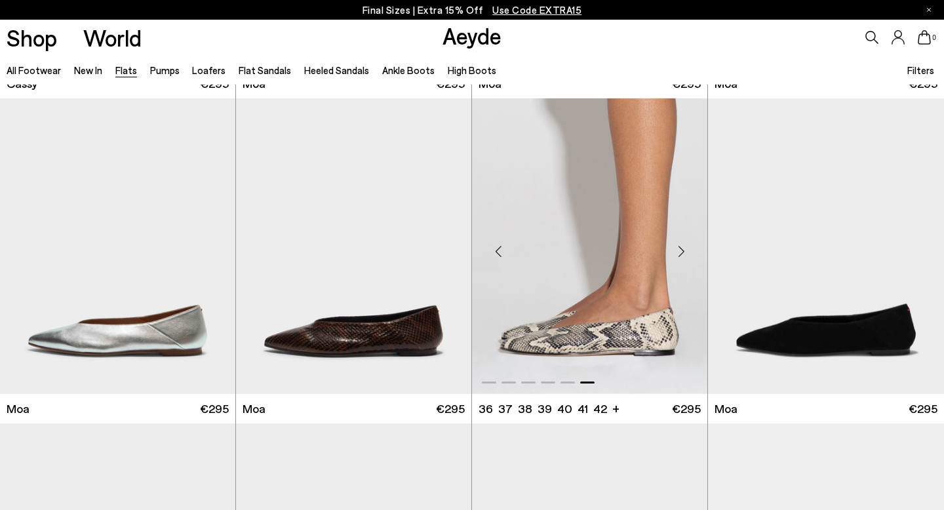
click at [687, 246] on div "Next slide" at bounding box center [681, 250] width 39 height 39
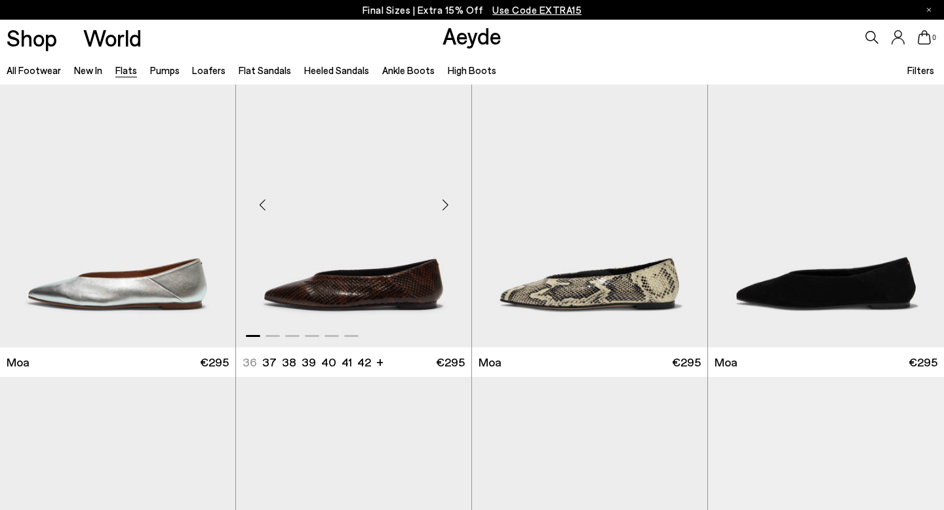
scroll to position [1958, 0]
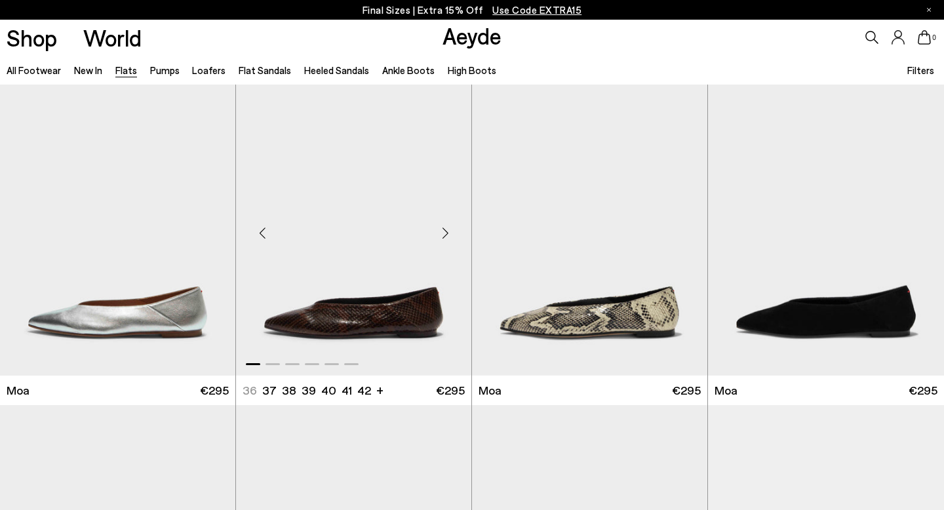
click at [448, 227] on div "Next slide" at bounding box center [445, 232] width 39 height 39
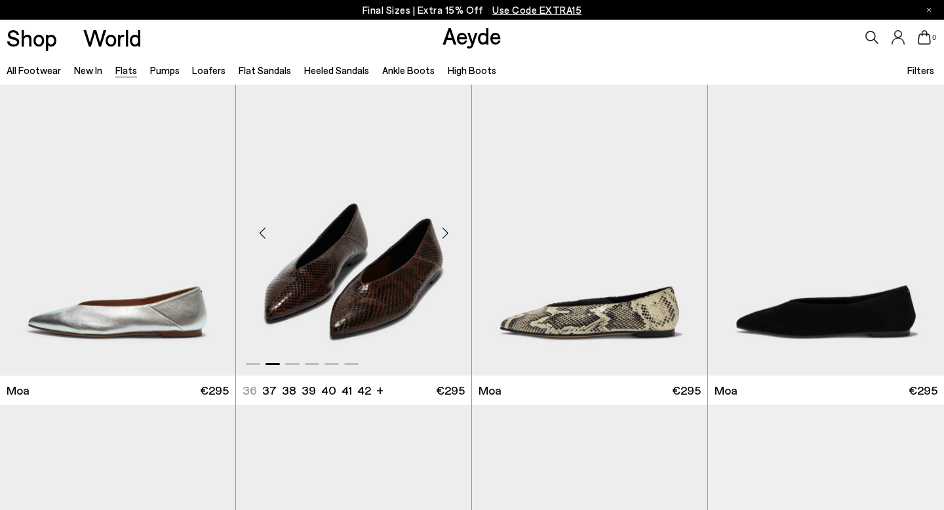
click at [448, 227] on div "Next slide" at bounding box center [445, 232] width 39 height 39
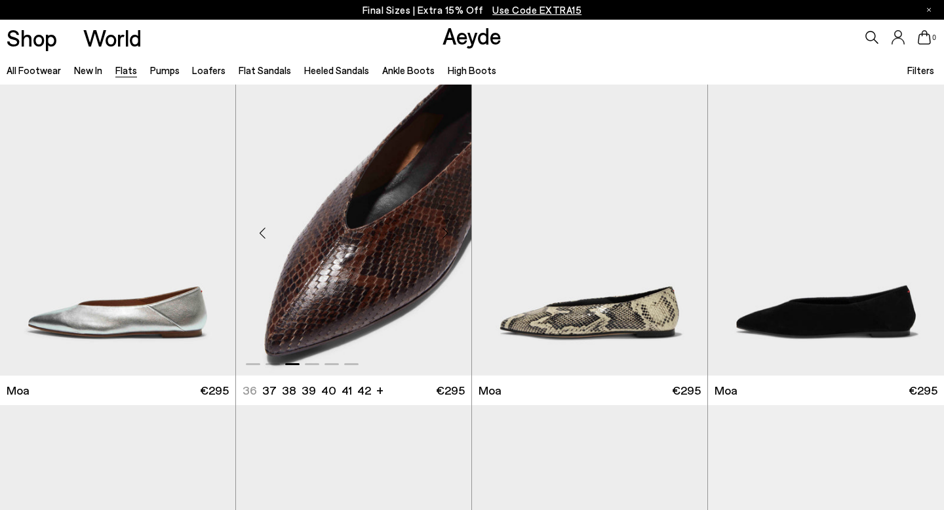
click at [448, 227] on div "Next slide" at bounding box center [445, 232] width 39 height 39
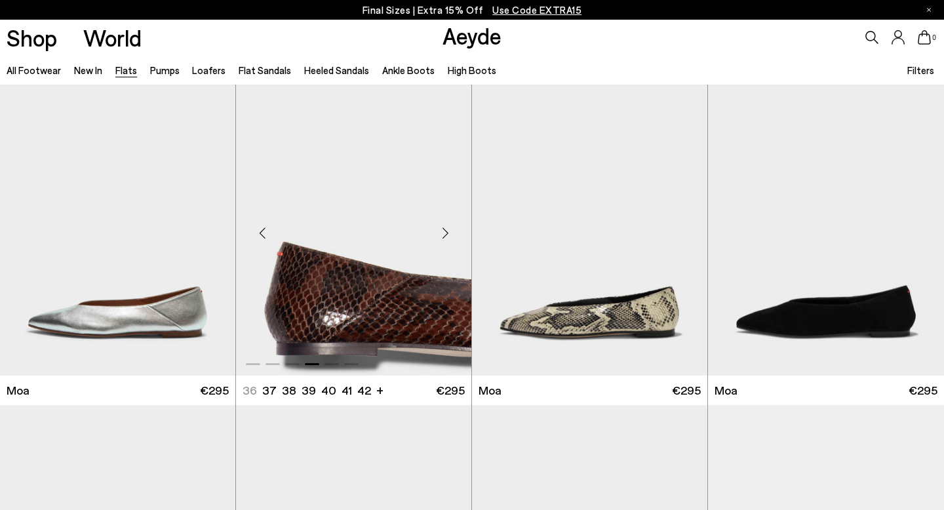
click at [448, 227] on div "Next slide" at bounding box center [445, 232] width 39 height 39
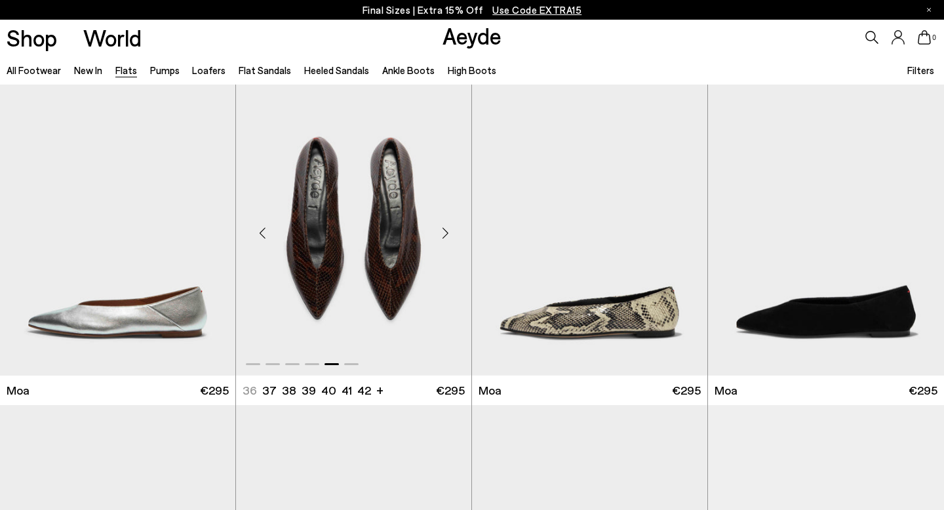
click at [448, 227] on div "Next slide" at bounding box center [445, 232] width 39 height 39
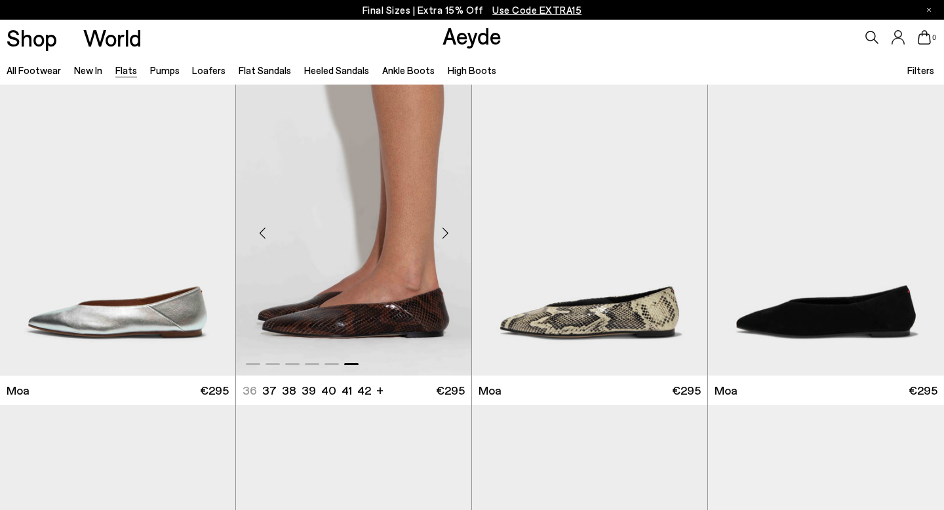
click at [448, 227] on div "Next slide" at bounding box center [445, 232] width 39 height 39
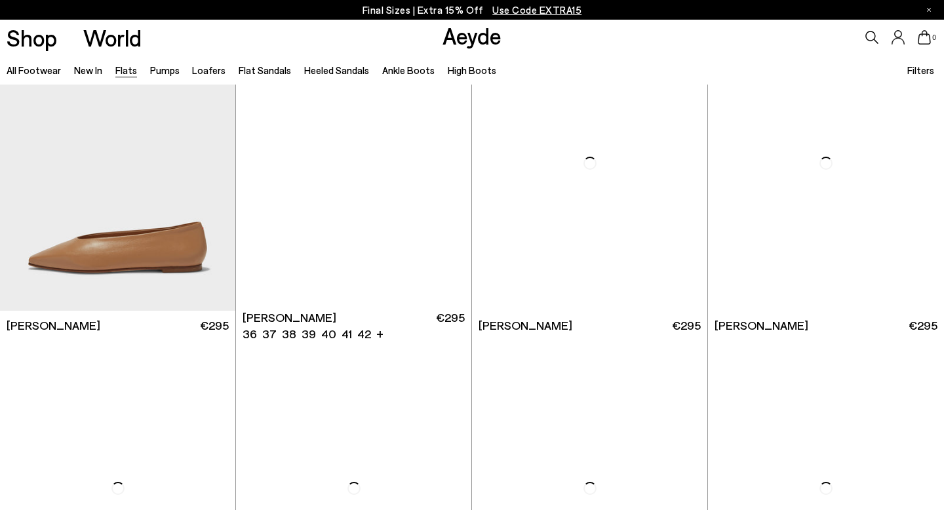
scroll to position [3977, 0]
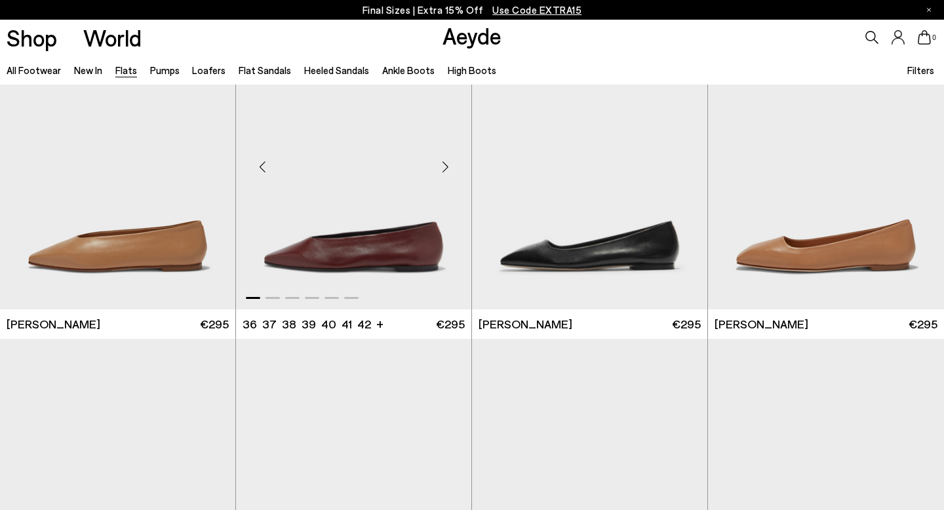
click at [448, 178] on div "Next slide" at bounding box center [445, 167] width 39 height 39
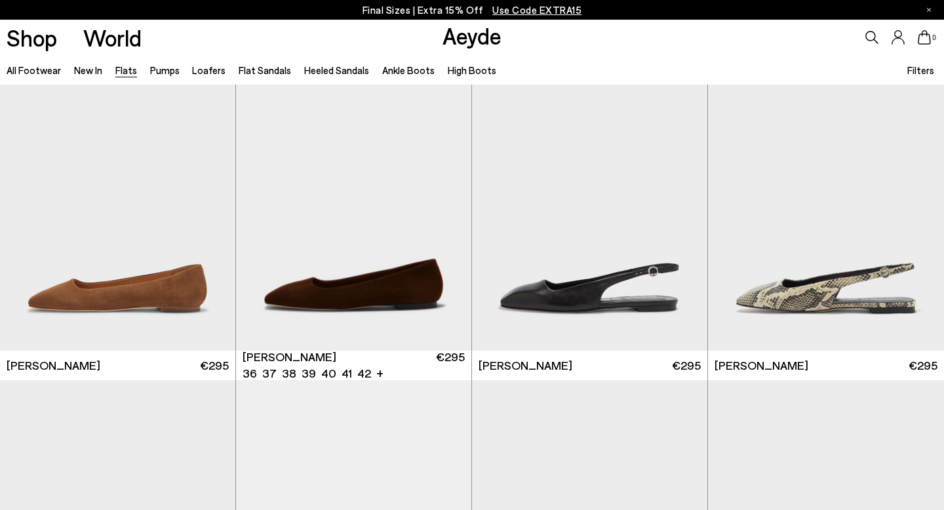
scroll to position [4270, 0]
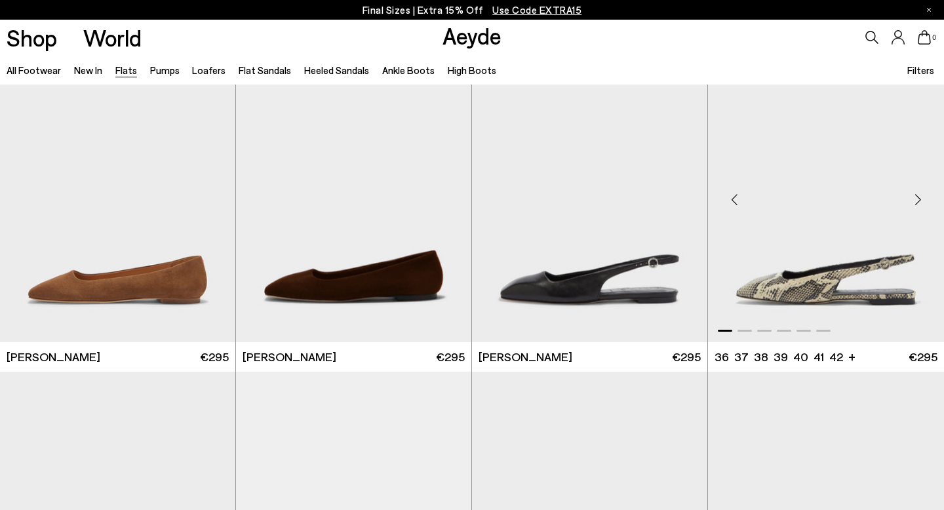
click at [917, 201] on div "Next slide" at bounding box center [917, 199] width 39 height 39
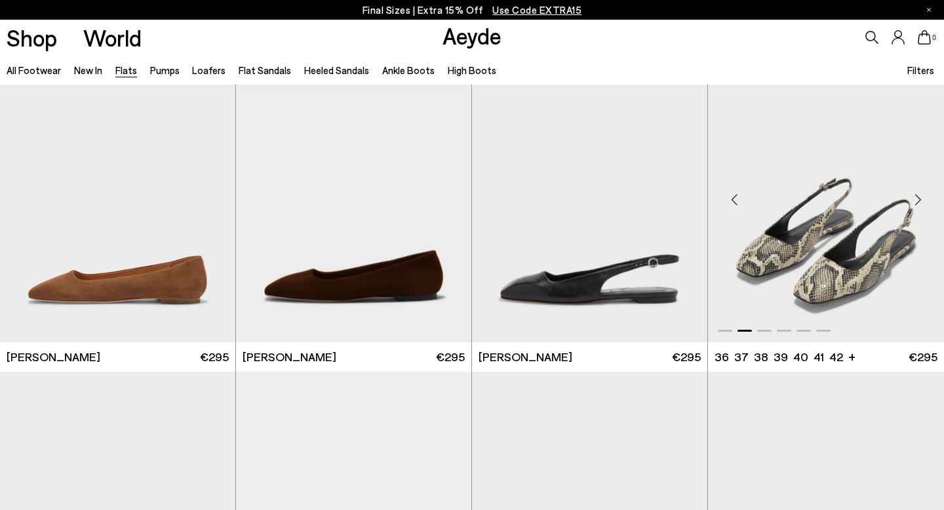
click at [917, 201] on div "Next slide" at bounding box center [917, 199] width 39 height 39
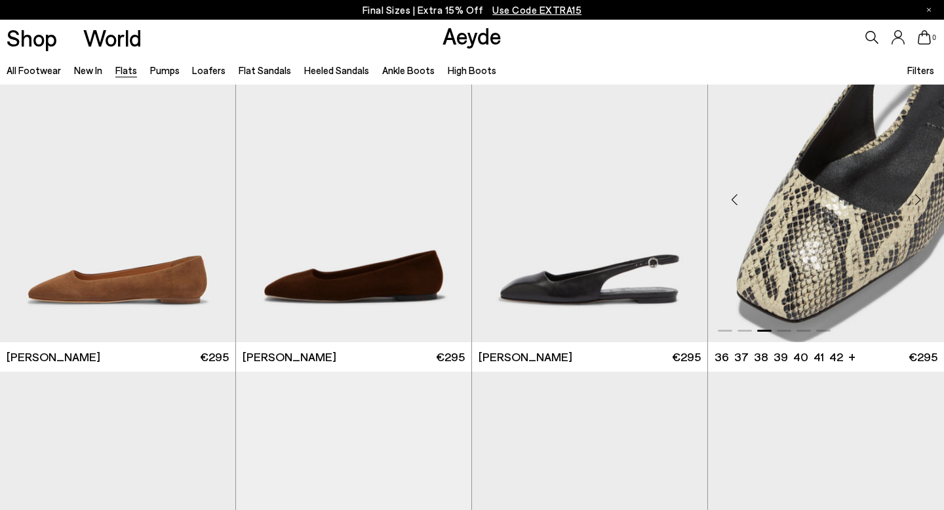
click at [917, 202] on div "Next slide" at bounding box center [917, 199] width 39 height 39
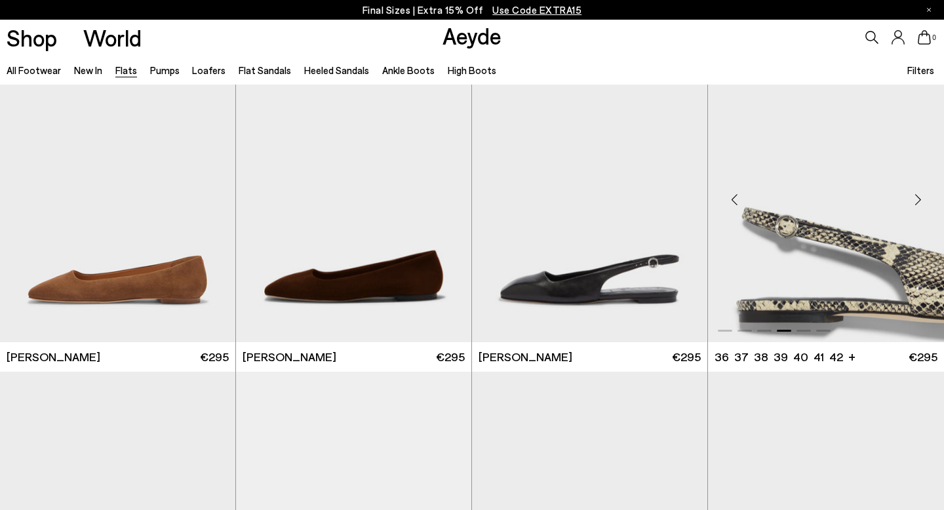
click at [917, 202] on div "Next slide" at bounding box center [917, 199] width 39 height 39
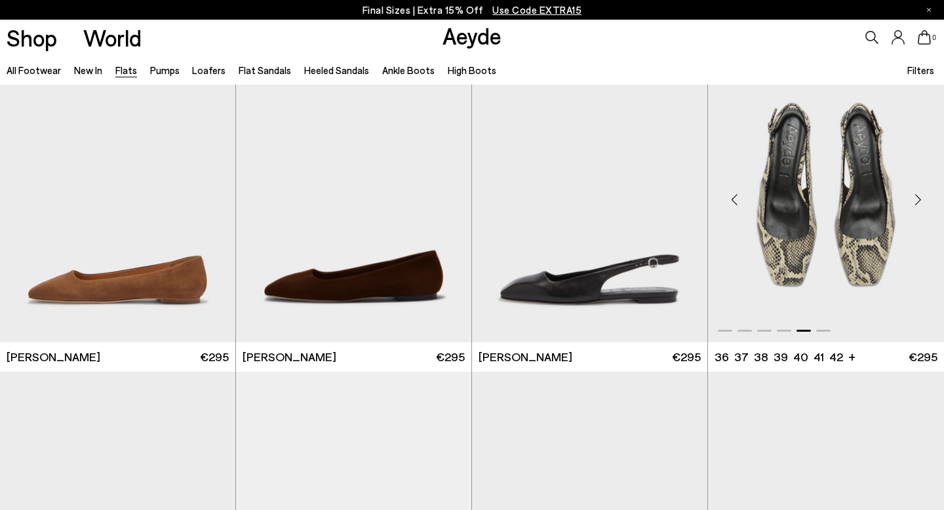
click at [917, 202] on div "Next slide" at bounding box center [917, 199] width 39 height 39
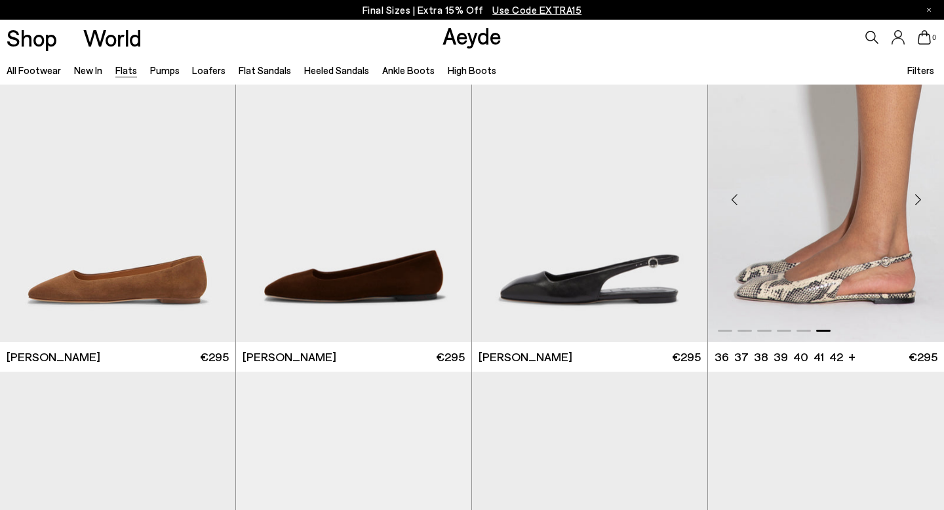
click at [918, 202] on div "Next slide" at bounding box center [917, 199] width 39 height 39
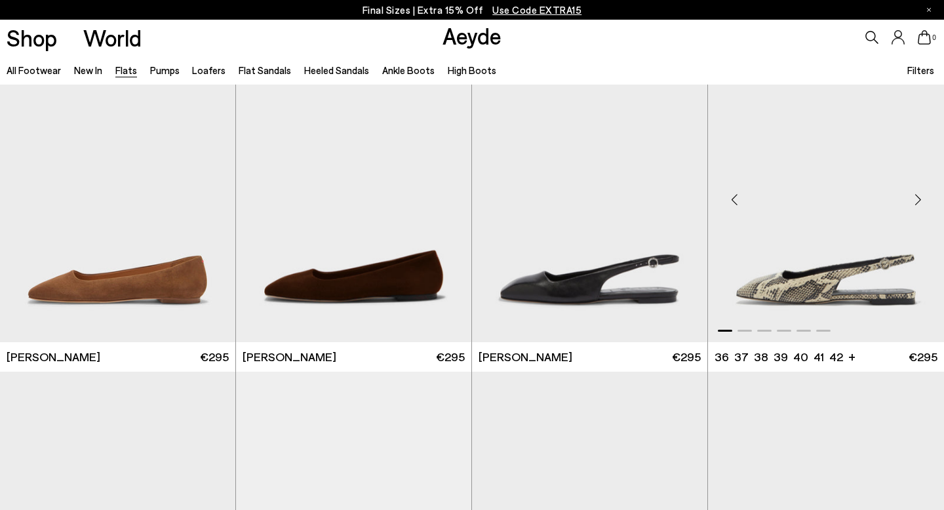
click at [918, 202] on div "Next slide" at bounding box center [917, 199] width 39 height 39
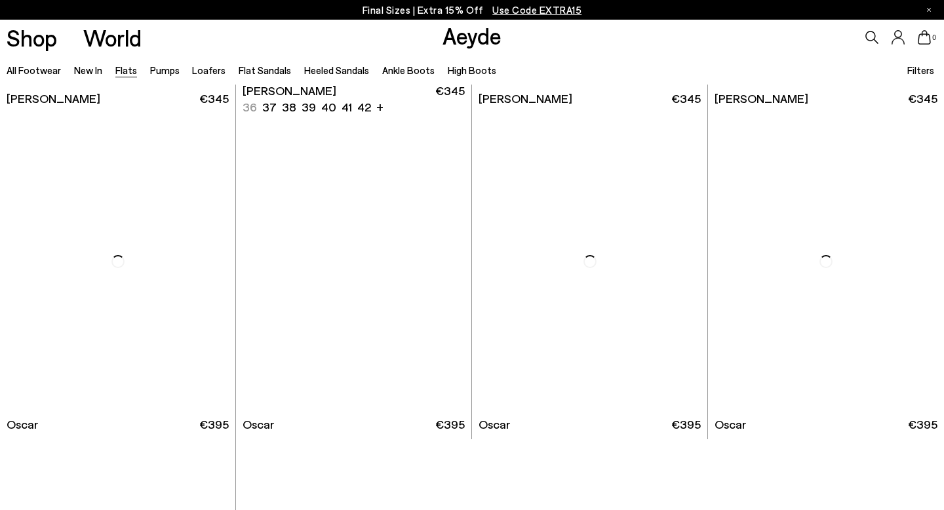
scroll to position [6012, 0]
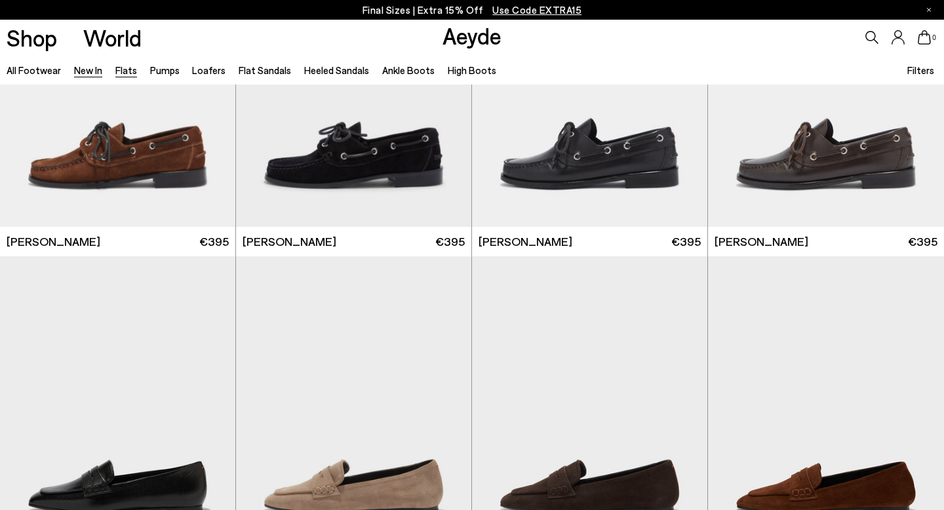
click at [88, 72] on link "New In" at bounding box center [88, 70] width 28 height 12
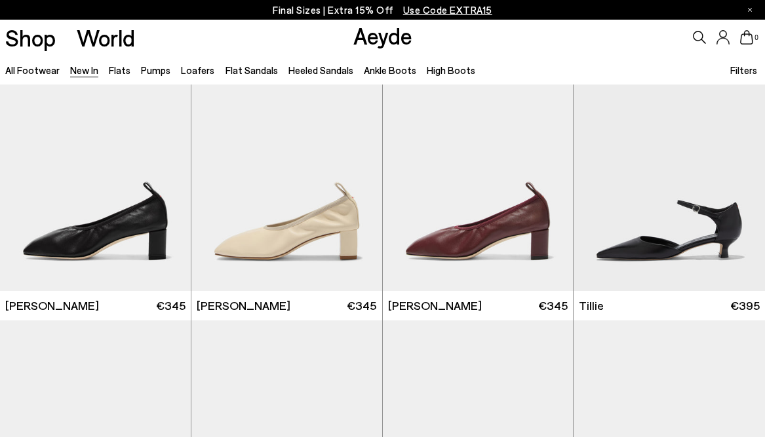
scroll to position [1920, 0]
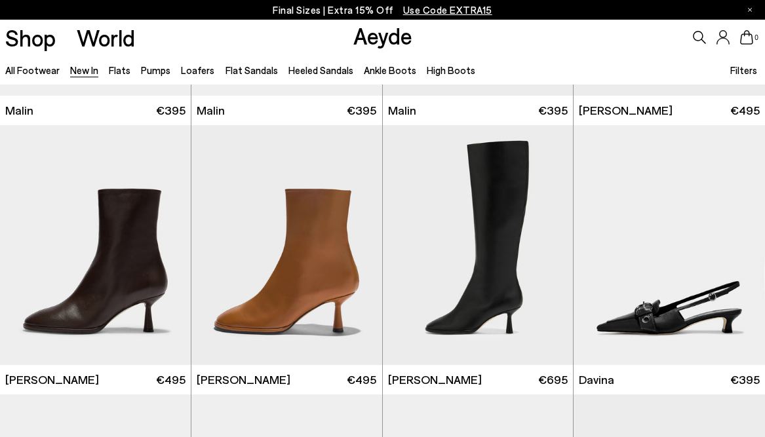
scroll to position [2935, 0]
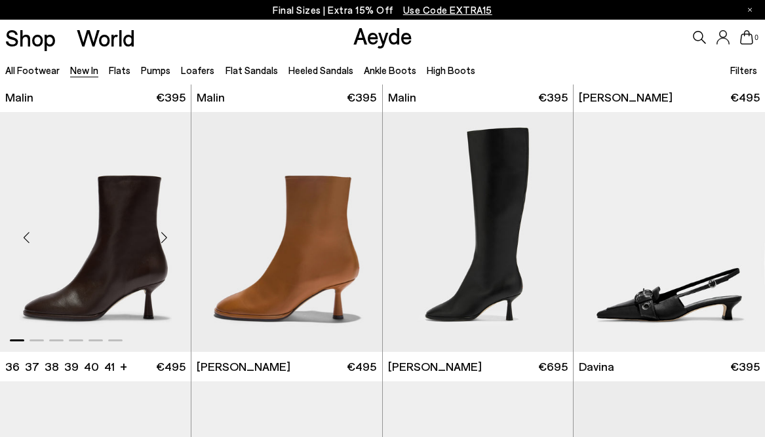
click at [167, 239] on div "Next slide" at bounding box center [164, 237] width 39 height 39
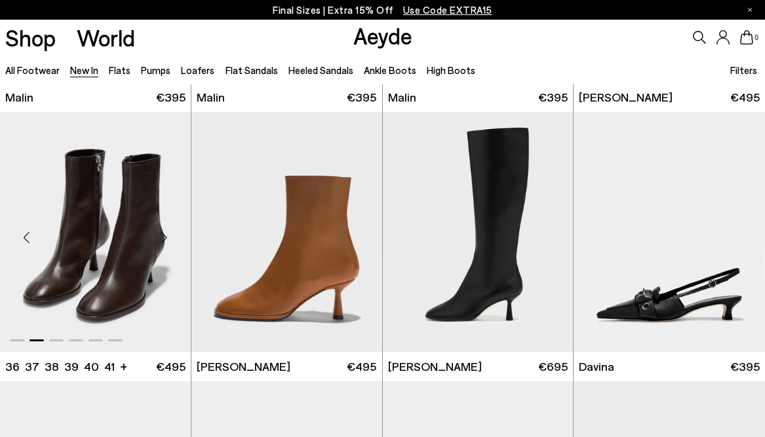
click at [167, 239] on div "Next slide" at bounding box center [164, 237] width 39 height 39
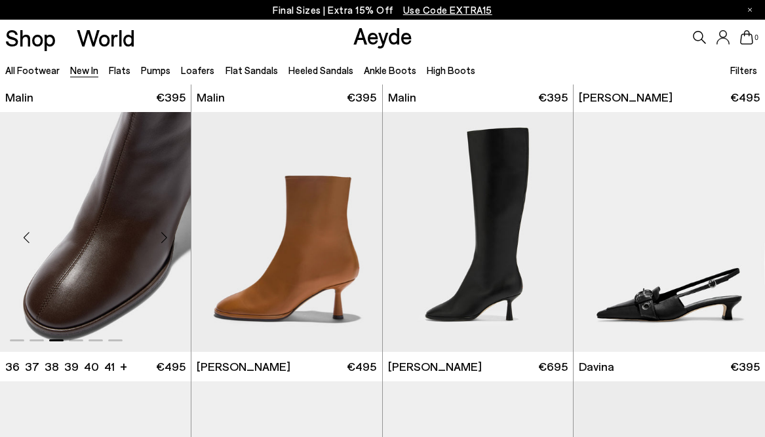
click at [168, 239] on div "Next slide" at bounding box center [164, 237] width 39 height 39
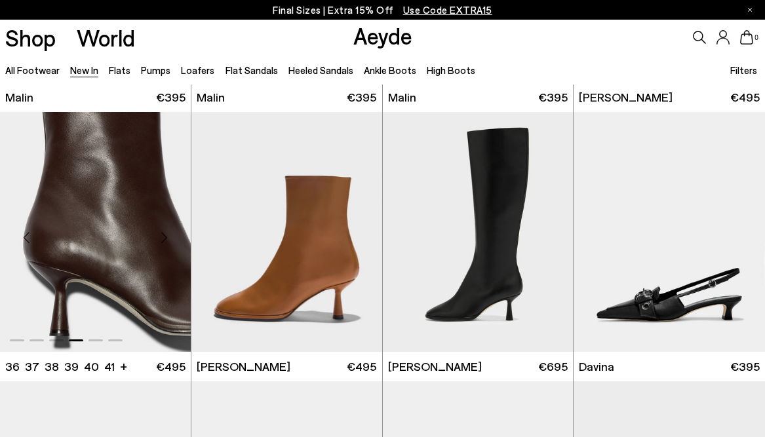
click at [167, 239] on div "Next slide" at bounding box center [164, 237] width 39 height 39
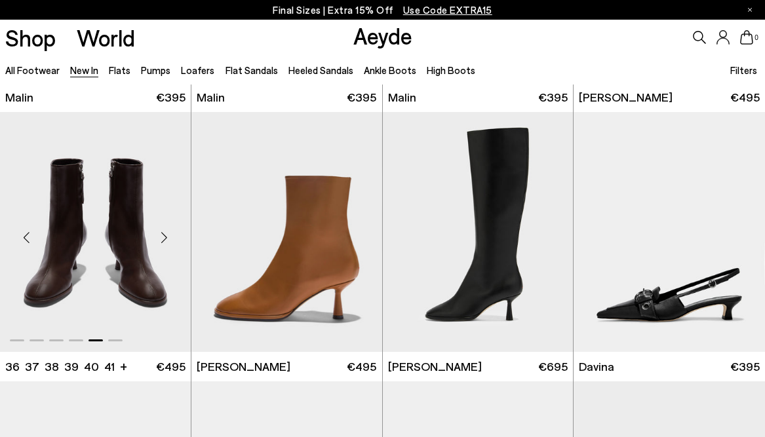
click at [168, 239] on div "Next slide" at bounding box center [164, 237] width 39 height 39
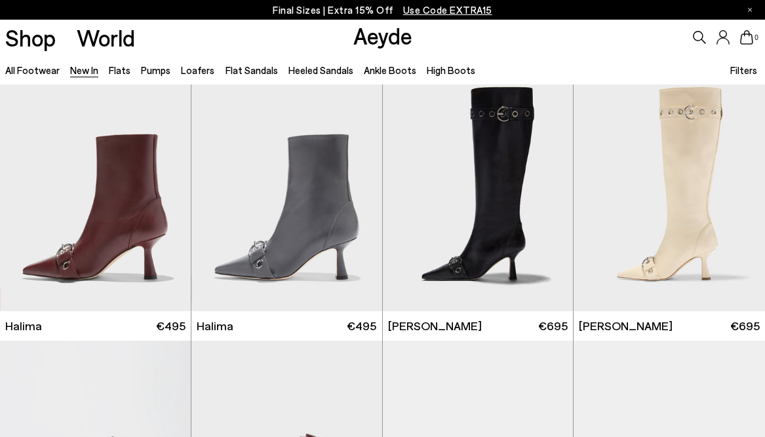
scroll to position [3563, 0]
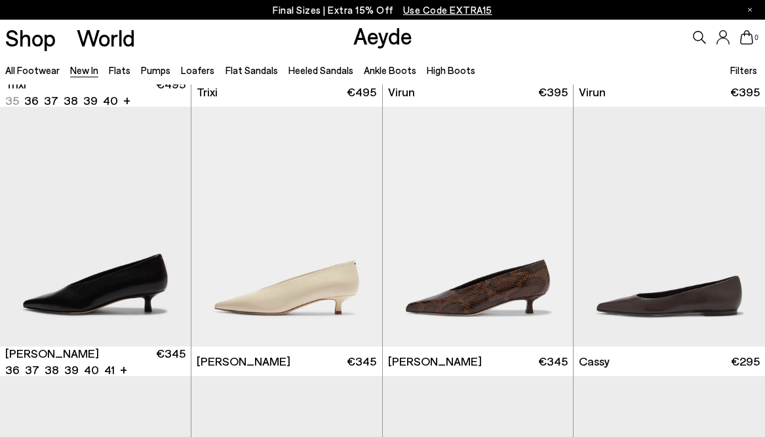
scroll to position [4074, 0]
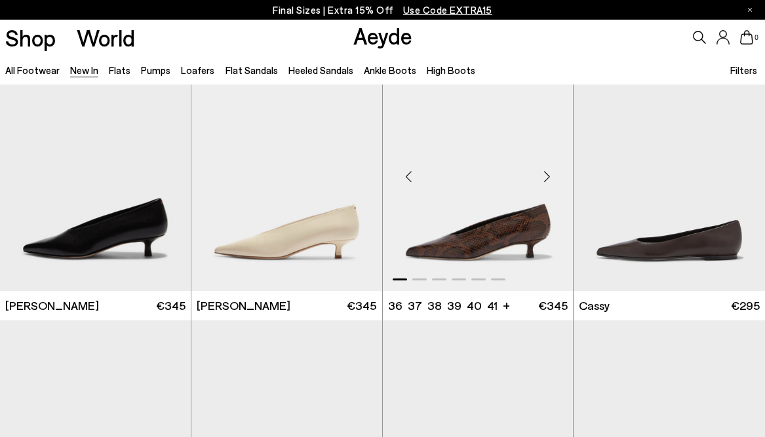
click at [549, 176] on div "Next slide" at bounding box center [546, 176] width 39 height 39
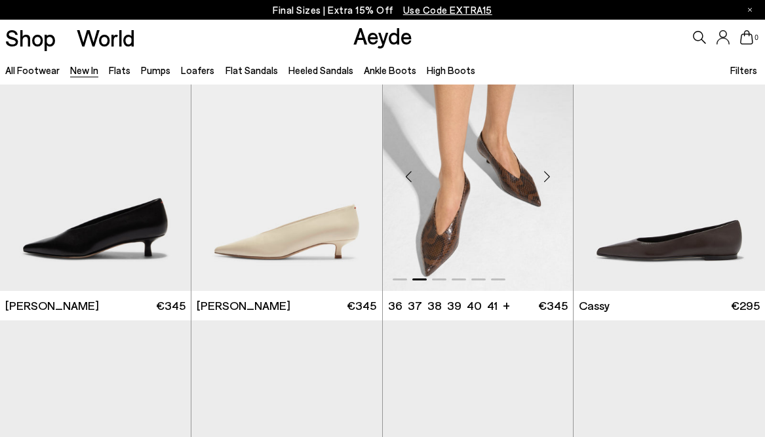
click at [549, 176] on div "Next slide" at bounding box center [546, 176] width 39 height 39
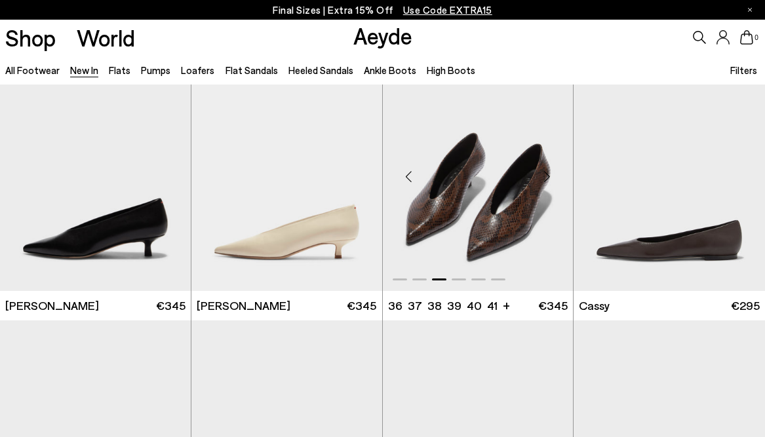
click at [549, 176] on div "Next slide" at bounding box center [546, 176] width 39 height 39
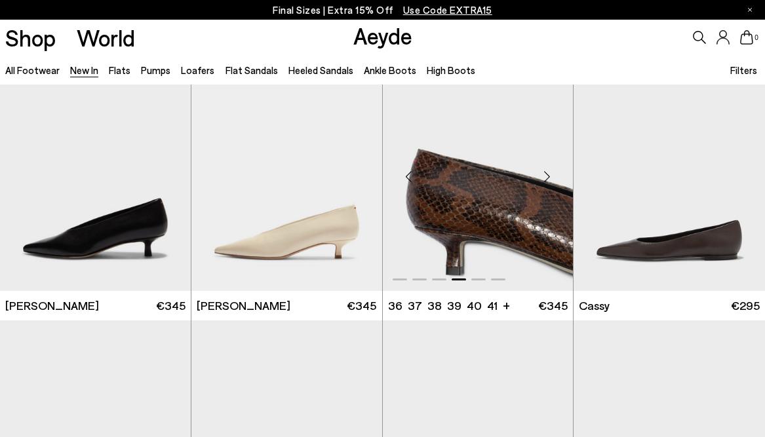
click at [549, 176] on div "Next slide" at bounding box center [546, 176] width 39 height 39
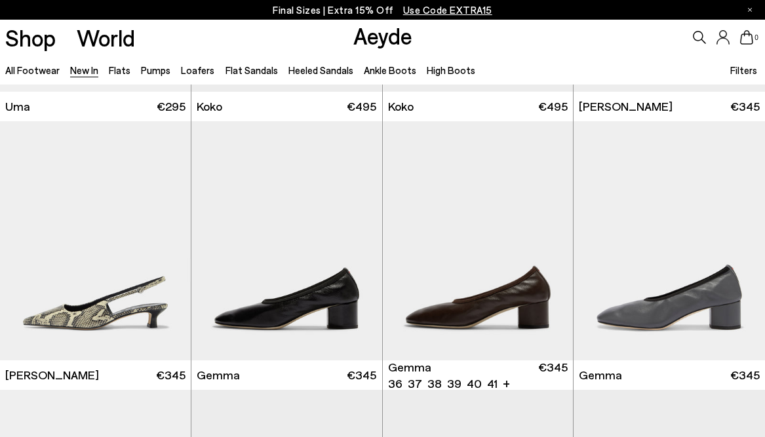
scroll to position [5374, 0]
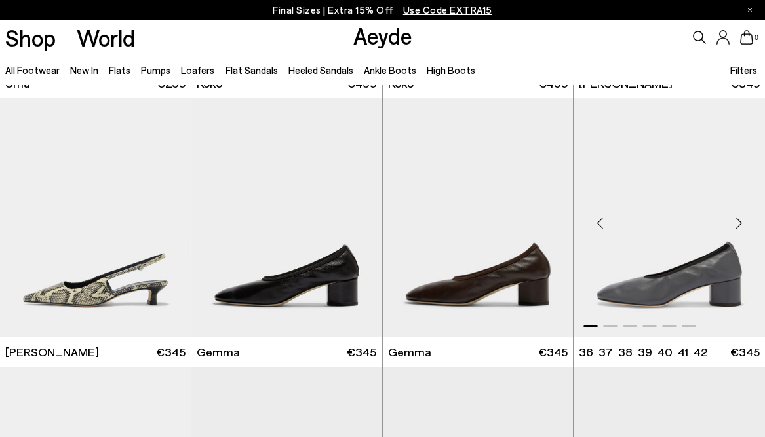
click at [742, 222] on div "Next slide" at bounding box center [738, 222] width 39 height 39
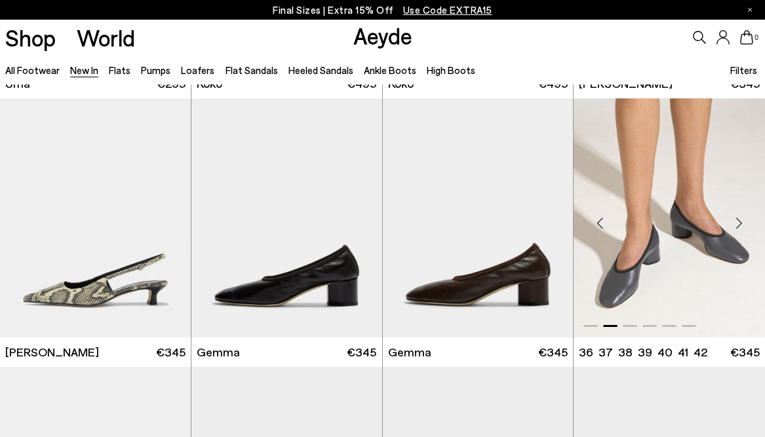
click at [742, 222] on div "Next slide" at bounding box center [738, 222] width 39 height 39
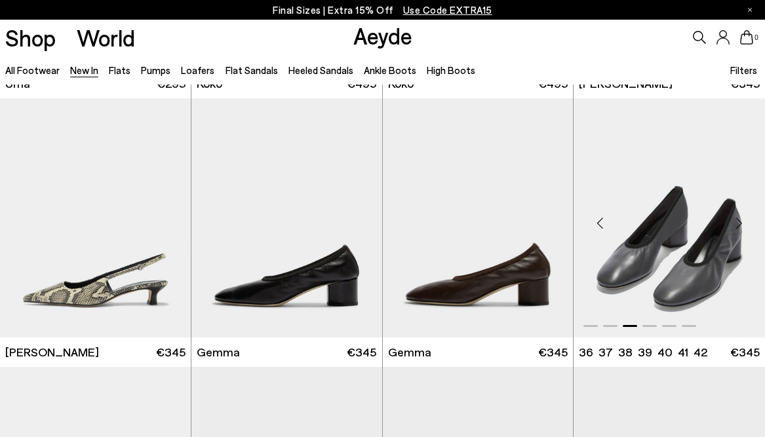
click at [742, 222] on div "Next slide" at bounding box center [738, 222] width 39 height 39
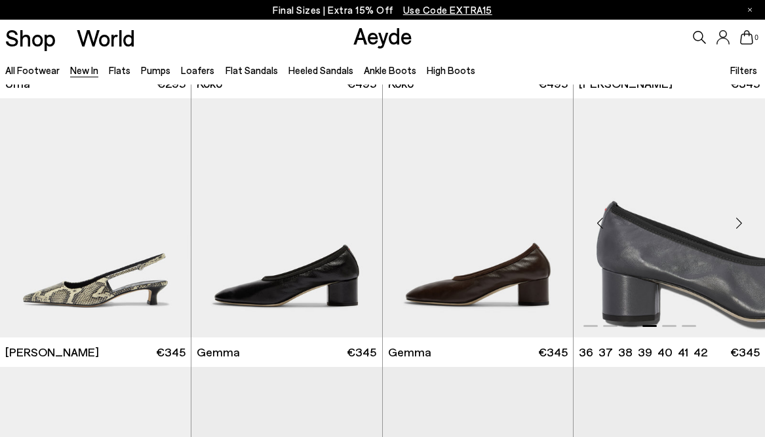
click at [742, 222] on div "Next slide" at bounding box center [738, 222] width 39 height 39
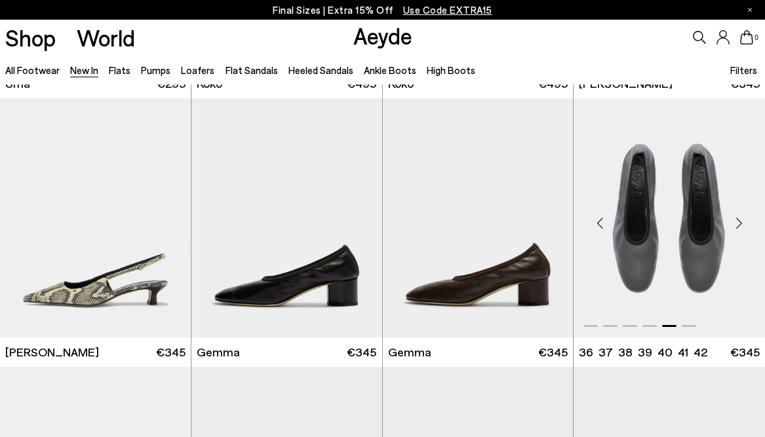
click at [742, 222] on div "Next slide" at bounding box center [738, 222] width 39 height 39
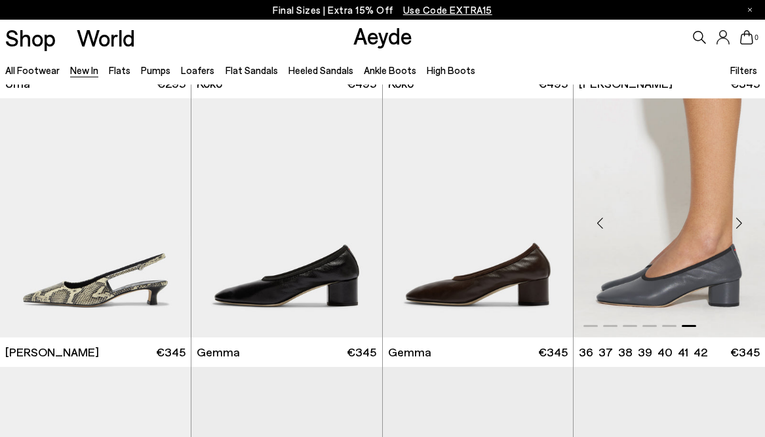
click at [740, 222] on div "Next slide" at bounding box center [738, 222] width 39 height 39
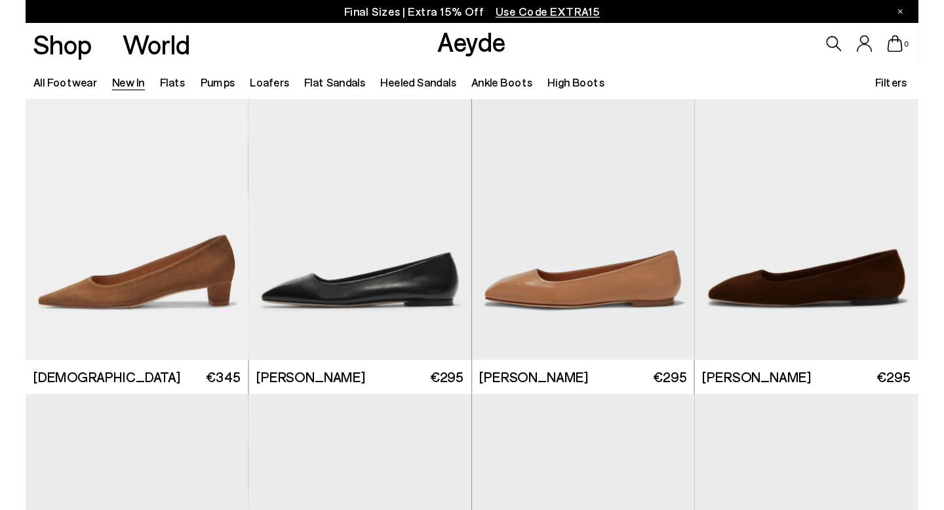
scroll to position [6727, 0]
